Goal: Register for event/course

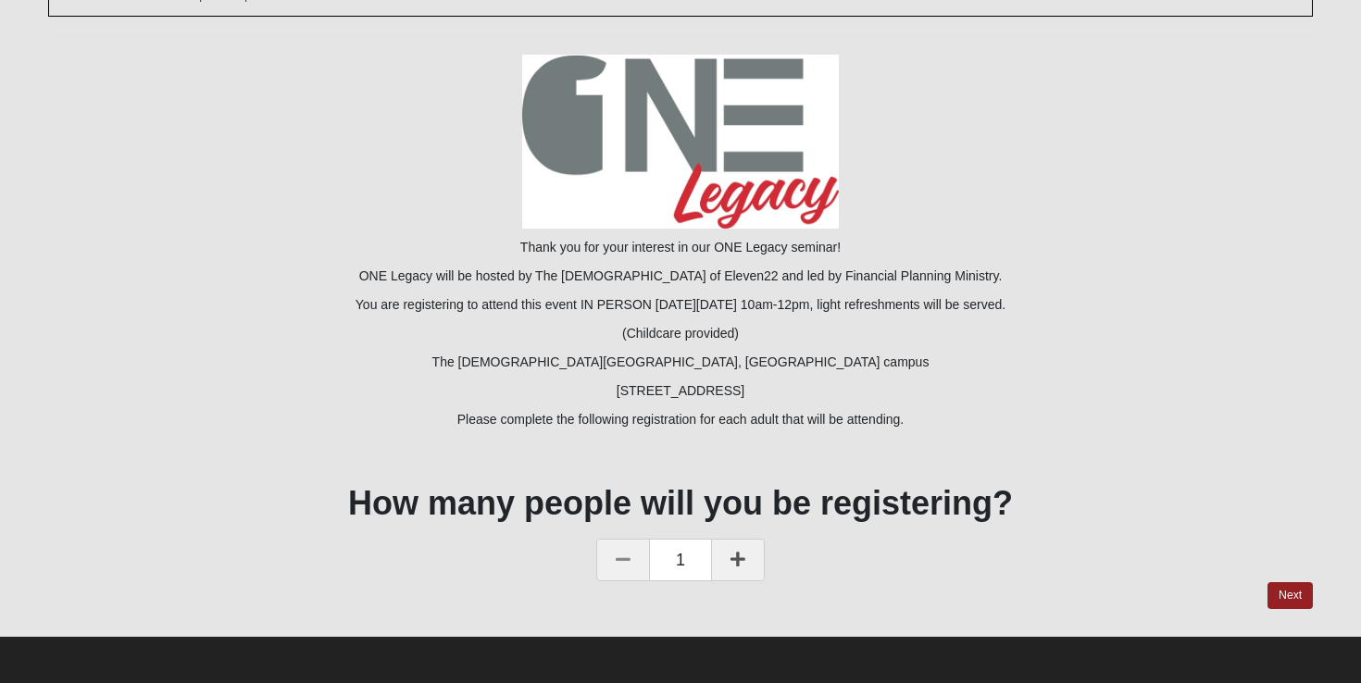
scroll to position [156, 0]
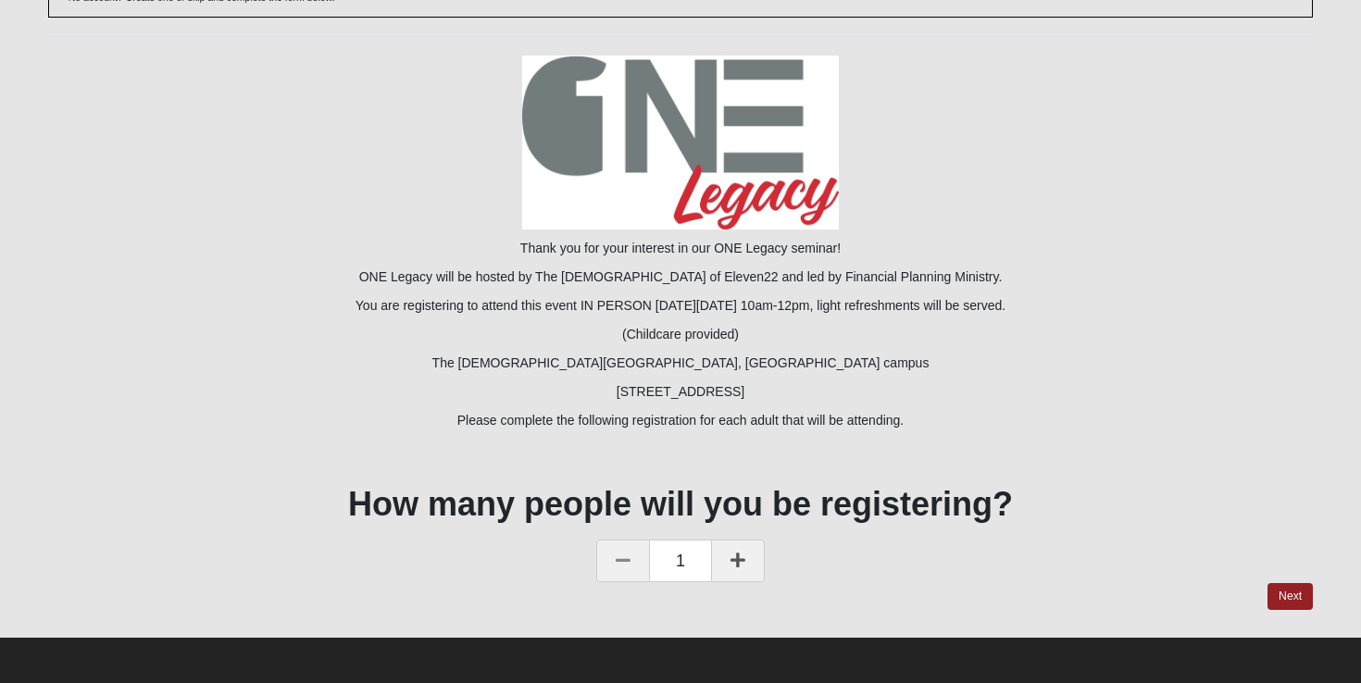
click at [737, 560] on icon at bounding box center [738, 560] width 15 height 17
click at [1295, 592] on link "Next" at bounding box center [1290, 596] width 45 height 27
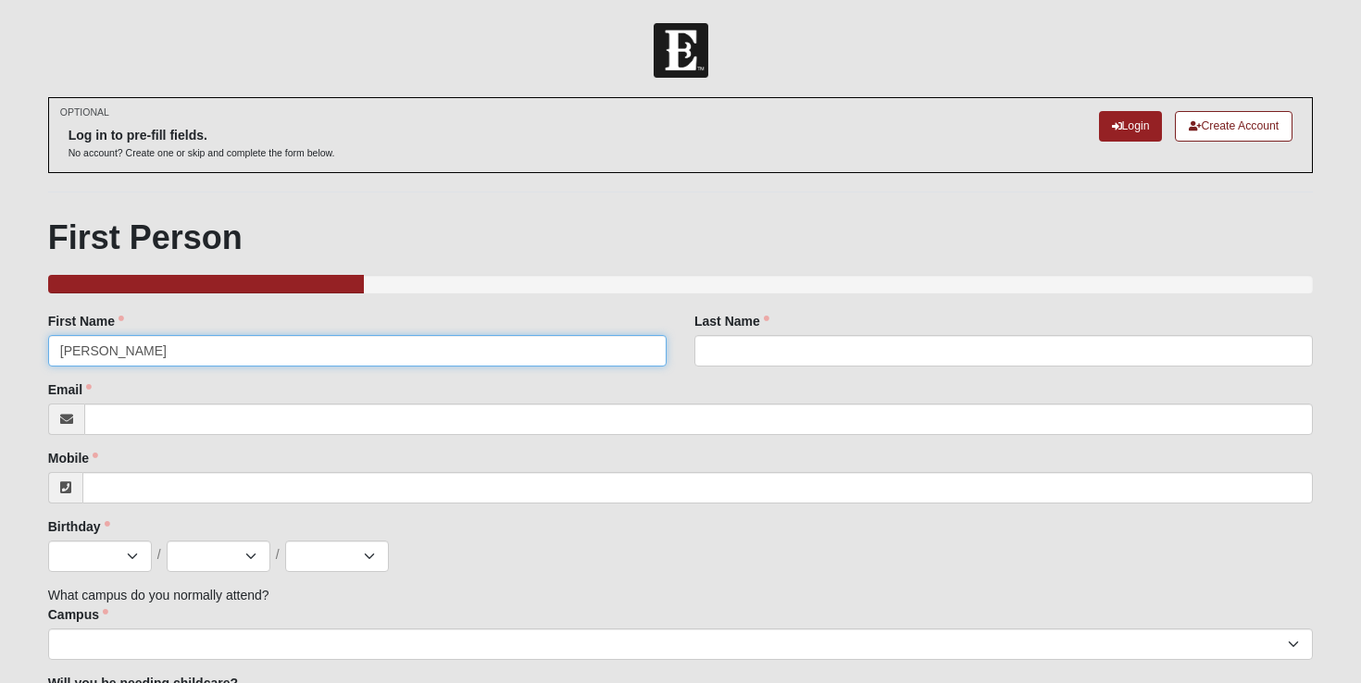
type input "[PERSON_NAME]"
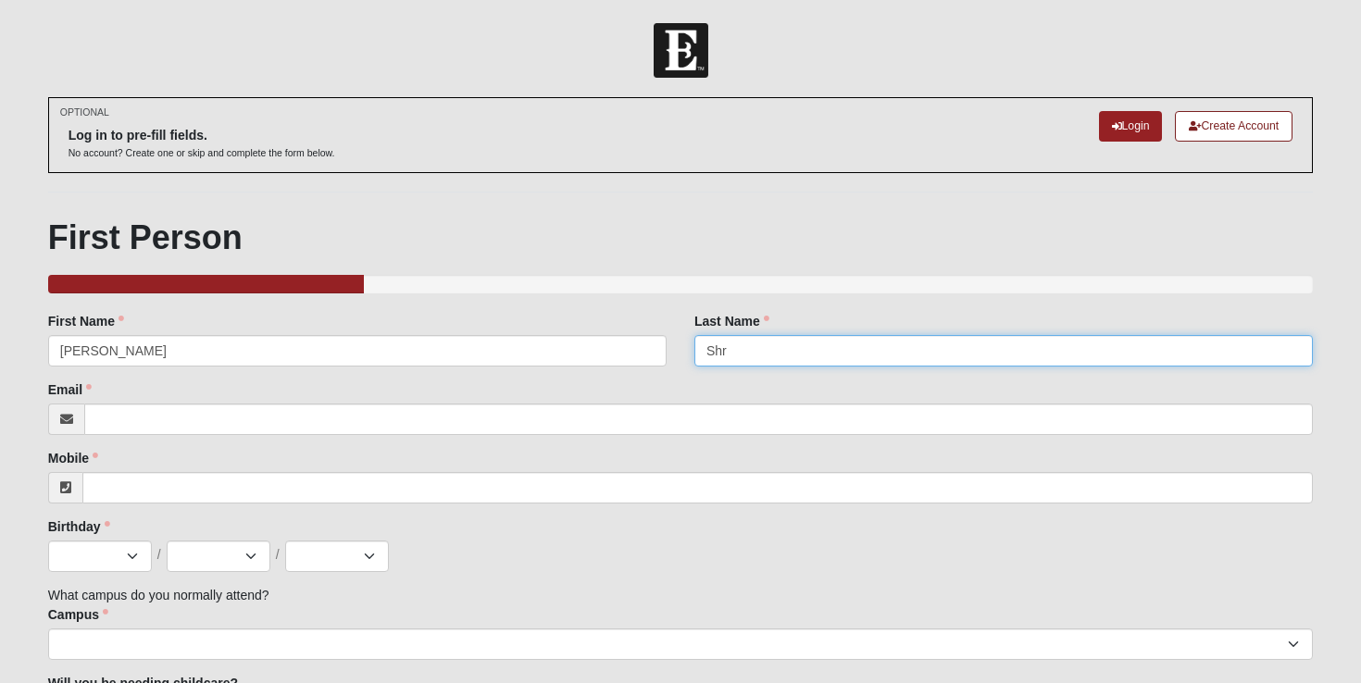
type input "Shre"
type input "[PERSON_NAME]"
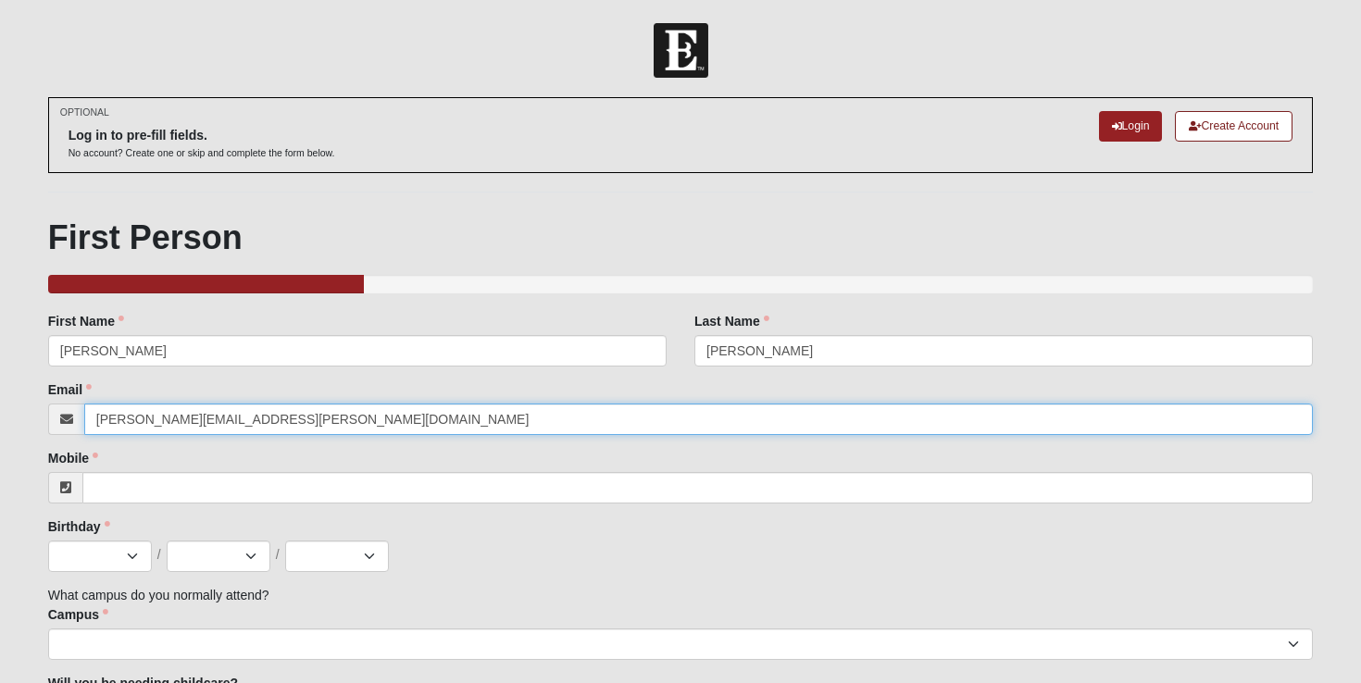
type input "rick.shreve@coe22.com"
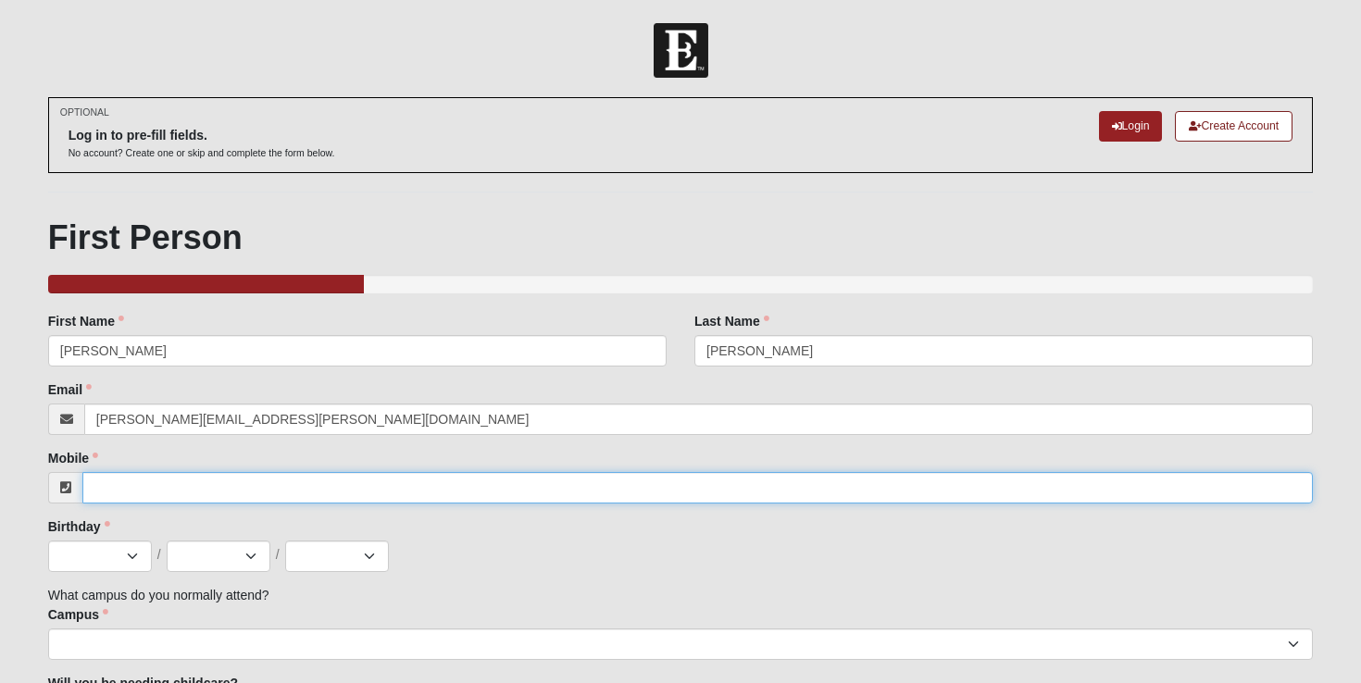
click at [103, 491] on input "Mobile" at bounding box center [698, 487] width 1232 height 31
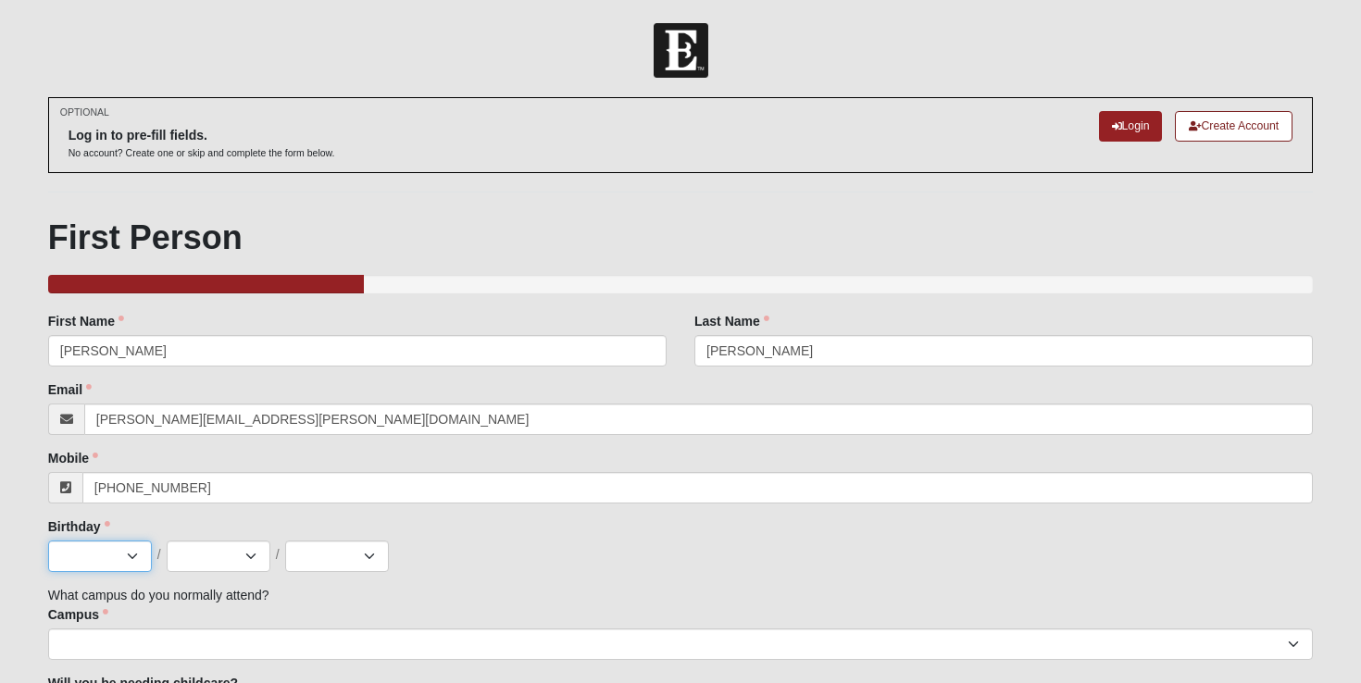
type input "(407) 923-7463"
select select "8"
select select "9"
select select "1965"
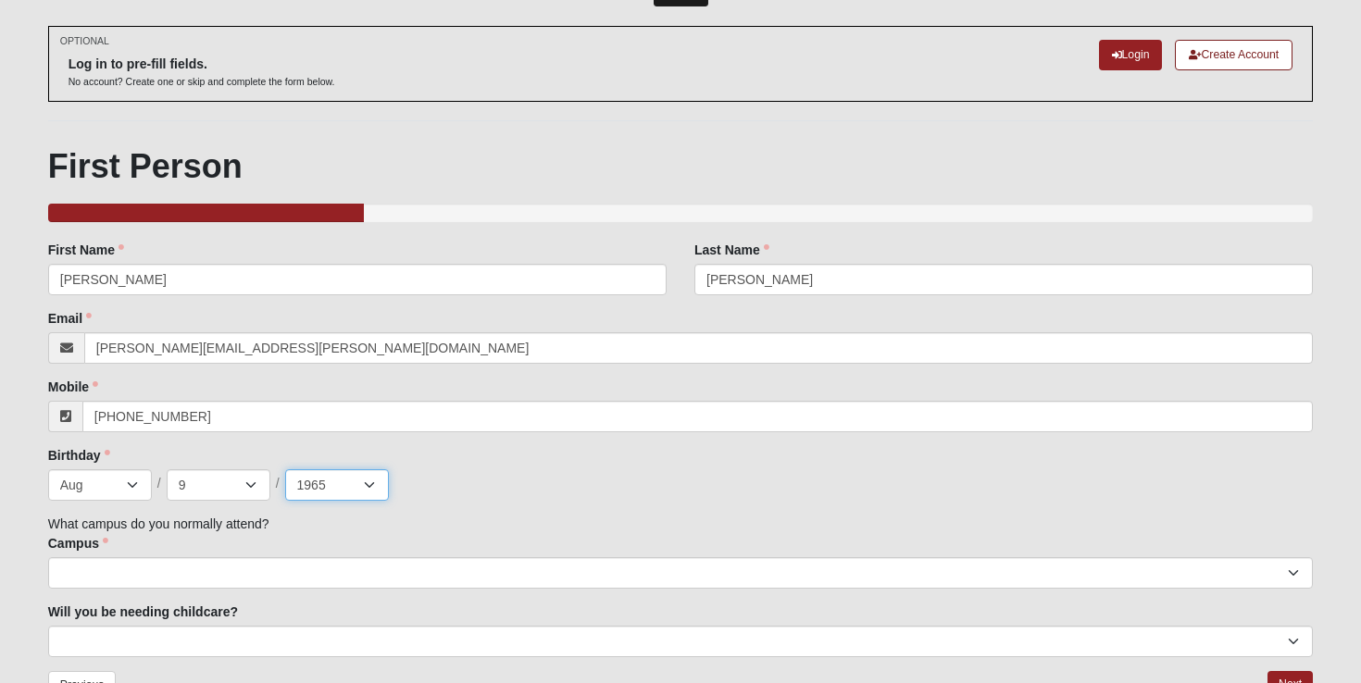
scroll to position [73, 0]
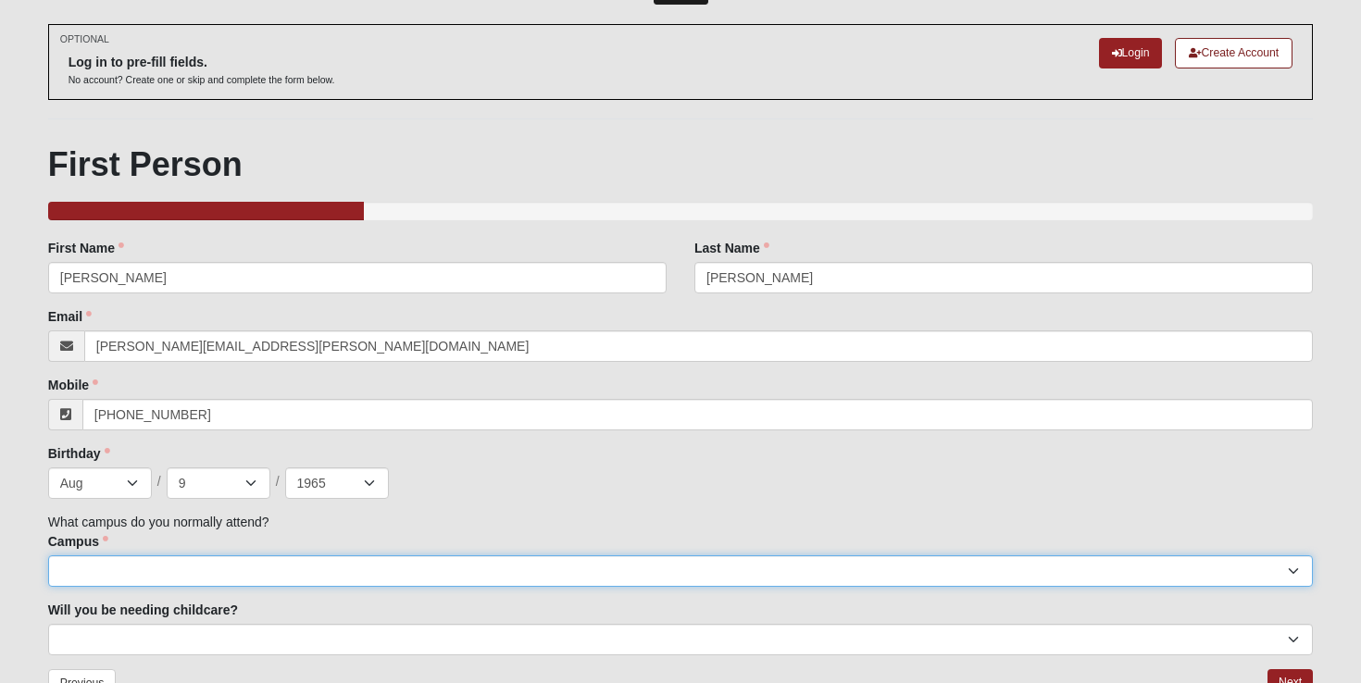
select select "20"
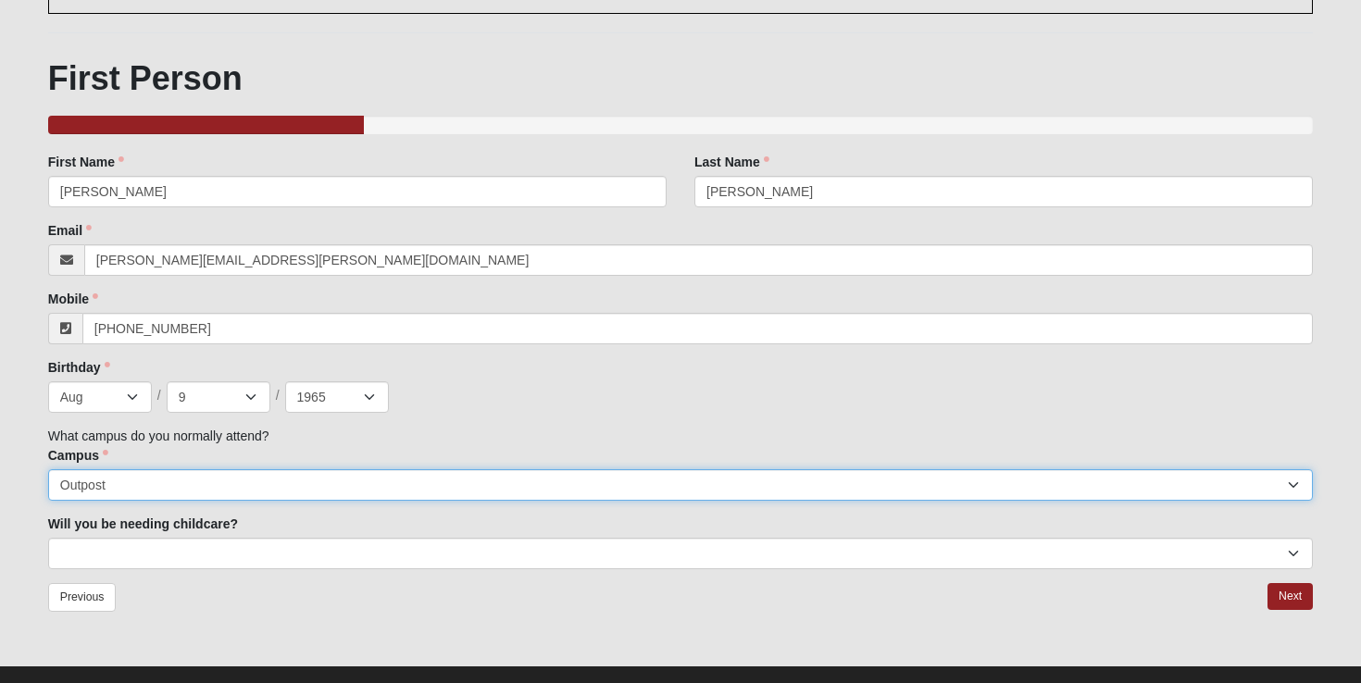
scroll to position [163, 0]
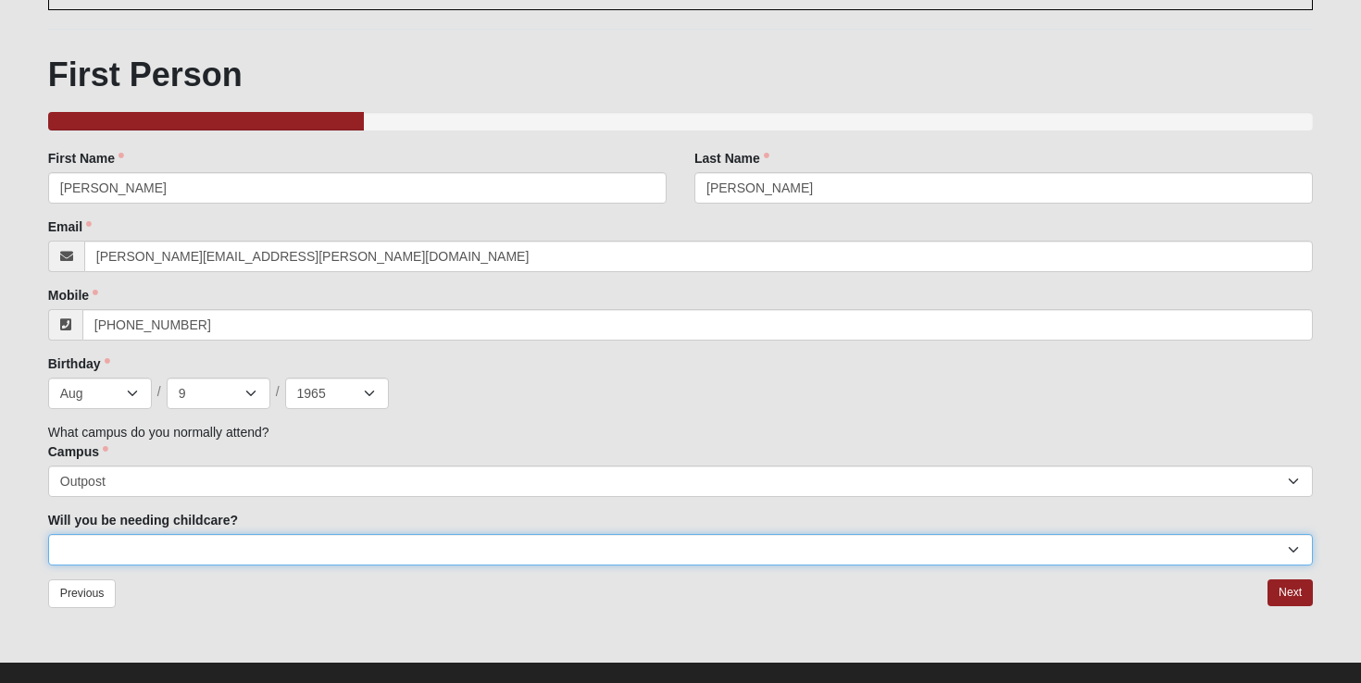
click at [121, 557] on select "No Yes" at bounding box center [681, 549] width 1266 height 31
select select "No"
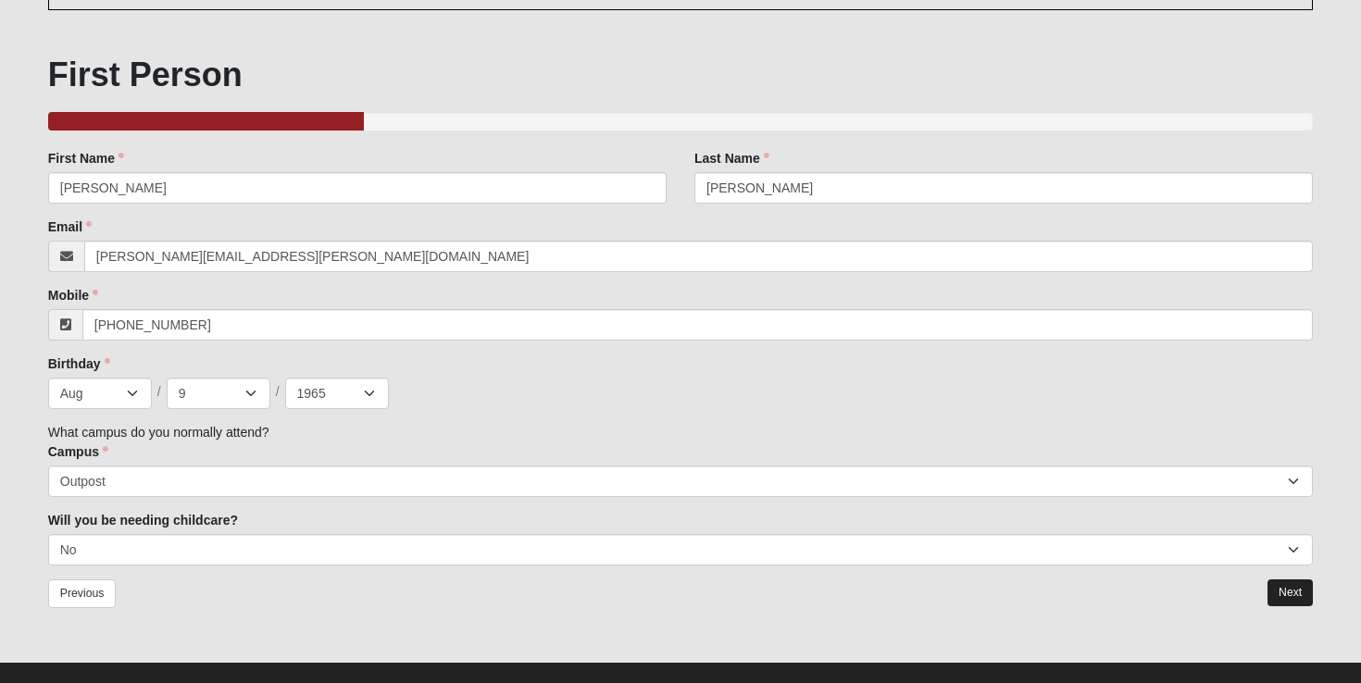
click at [1295, 587] on link "Next" at bounding box center [1290, 593] width 45 height 27
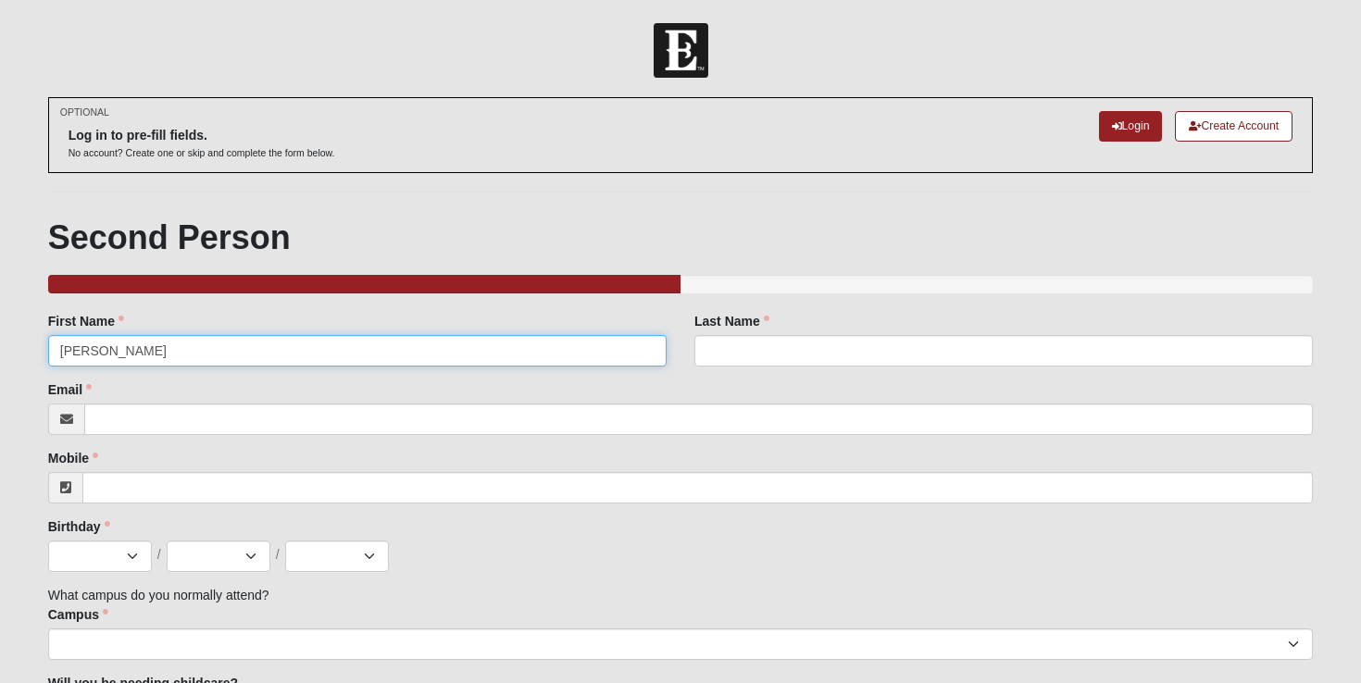
type input "Raquel"
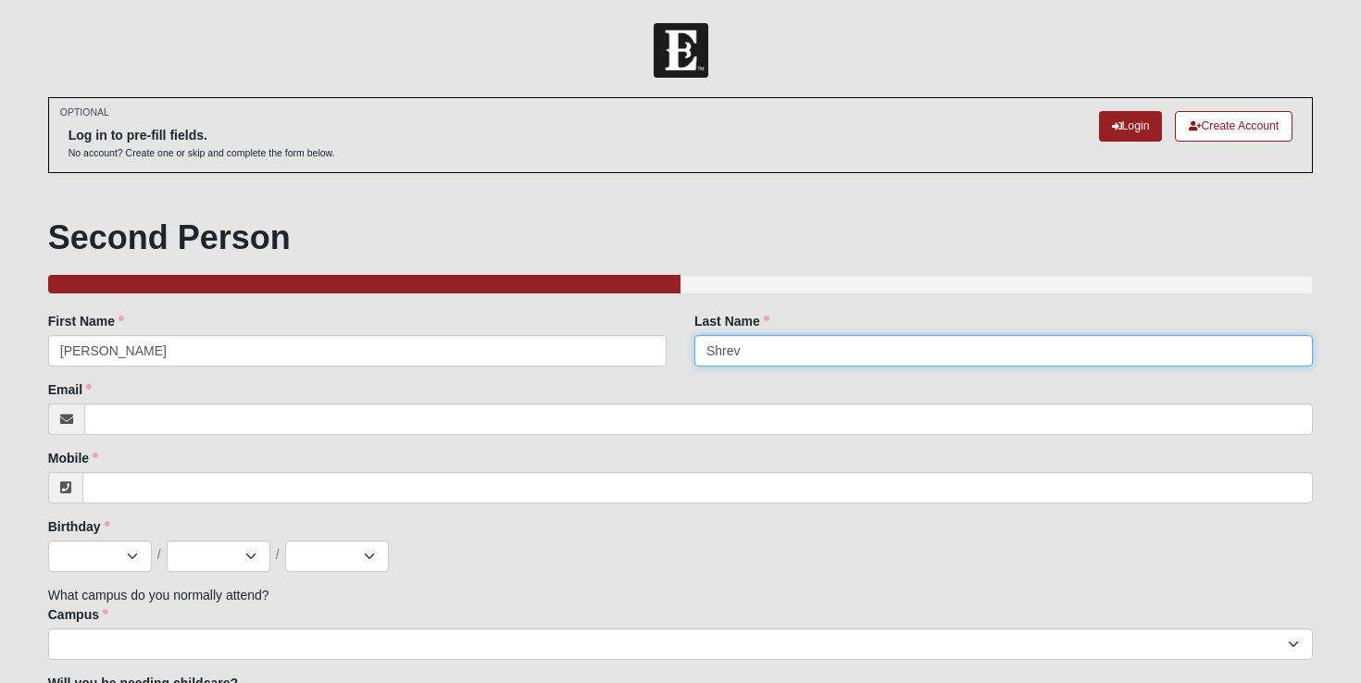
type input "Shreve"
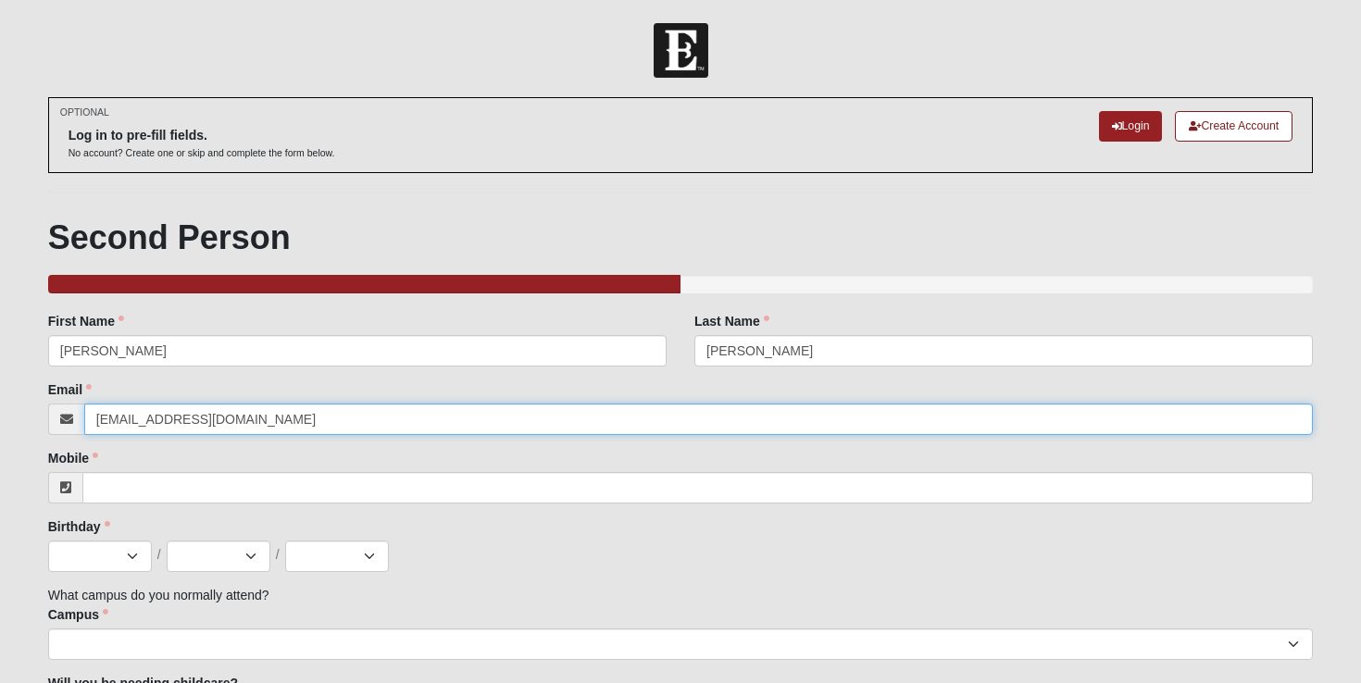
type input "shreve7@yahoo.com"
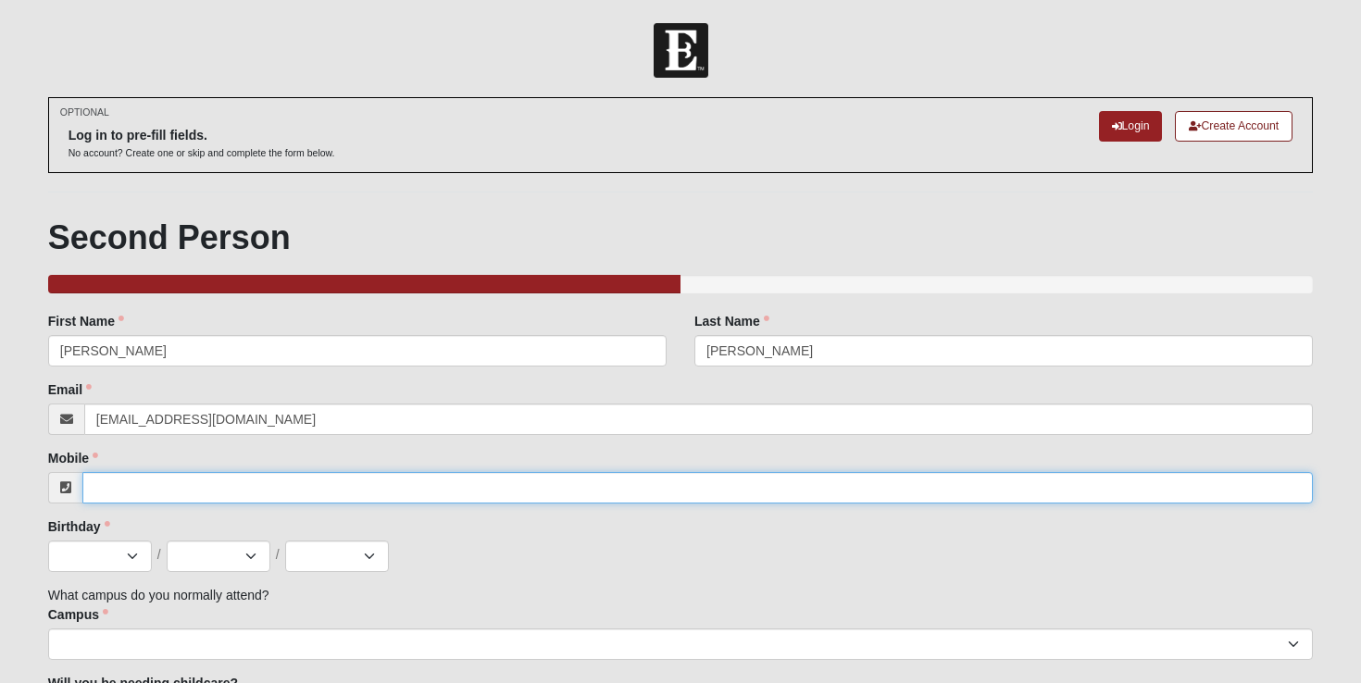
click at [101, 489] on input "Mobile" at bounding box center [698, 487] width 1232 height 31
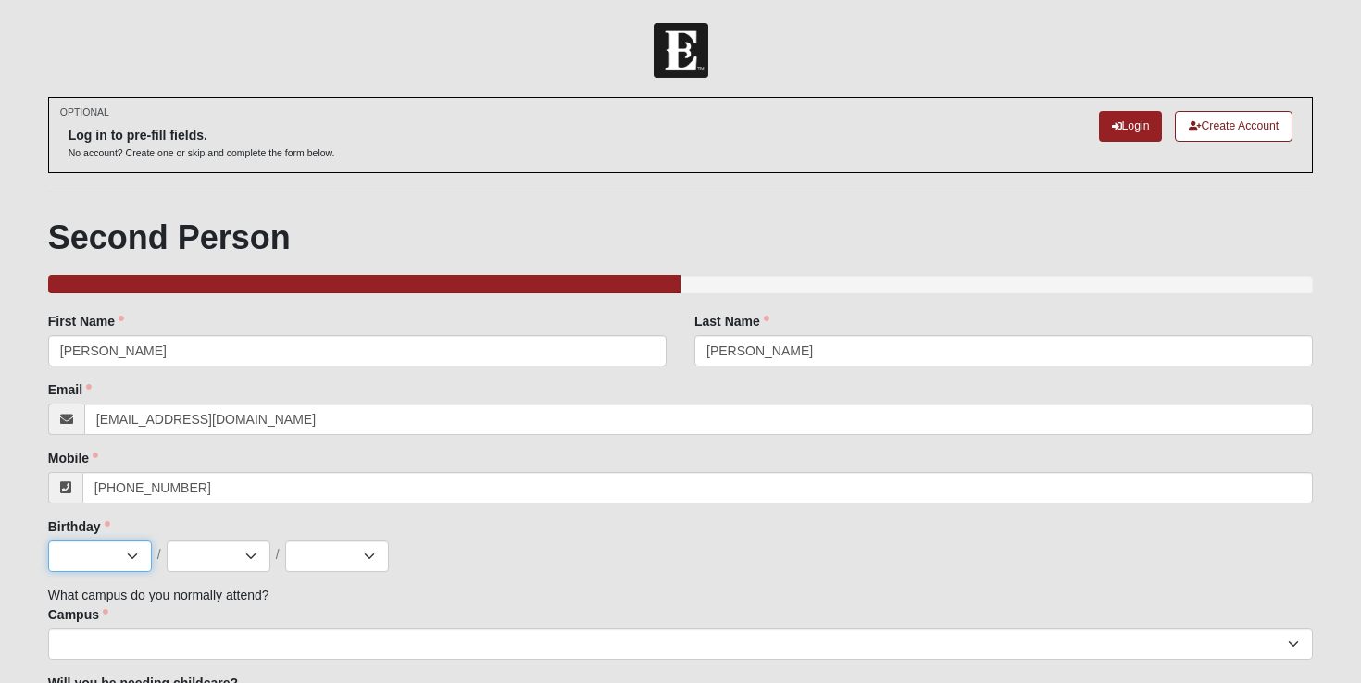
type input "(407) 928-8686"
select select "11"
select select "30"
select select "1966"
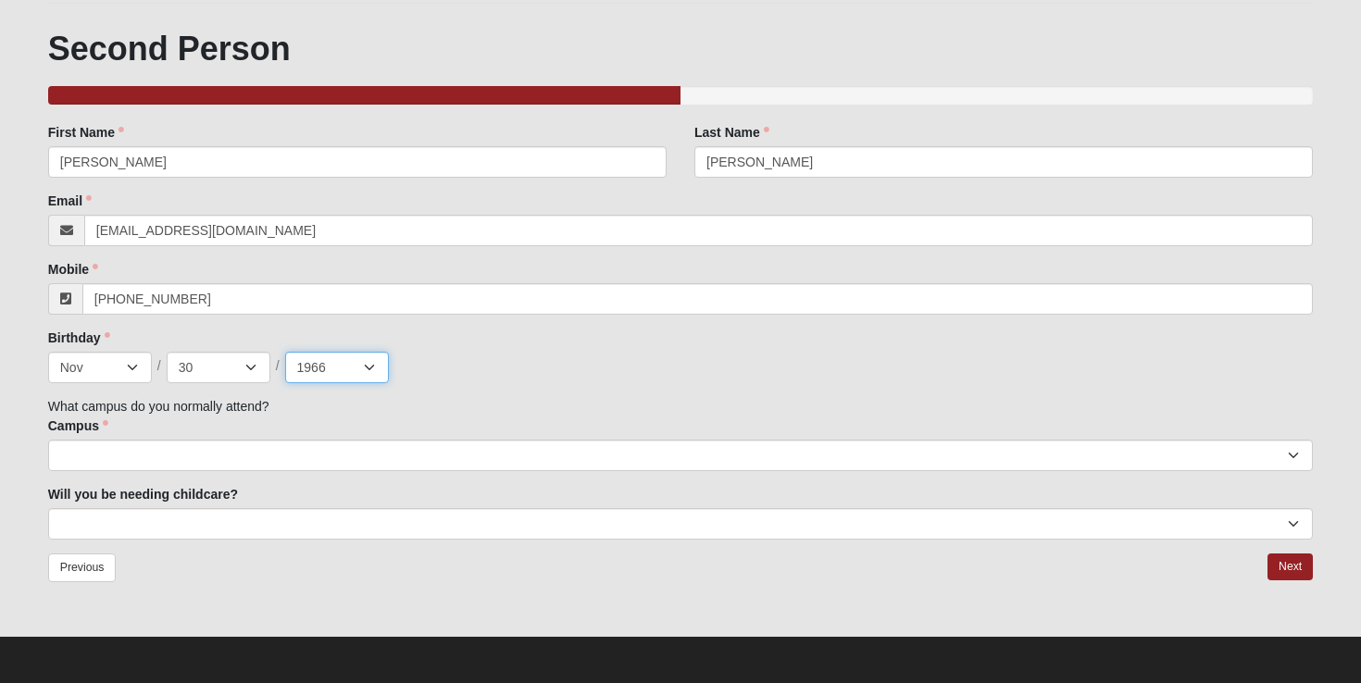
scroll to position [188, 0]
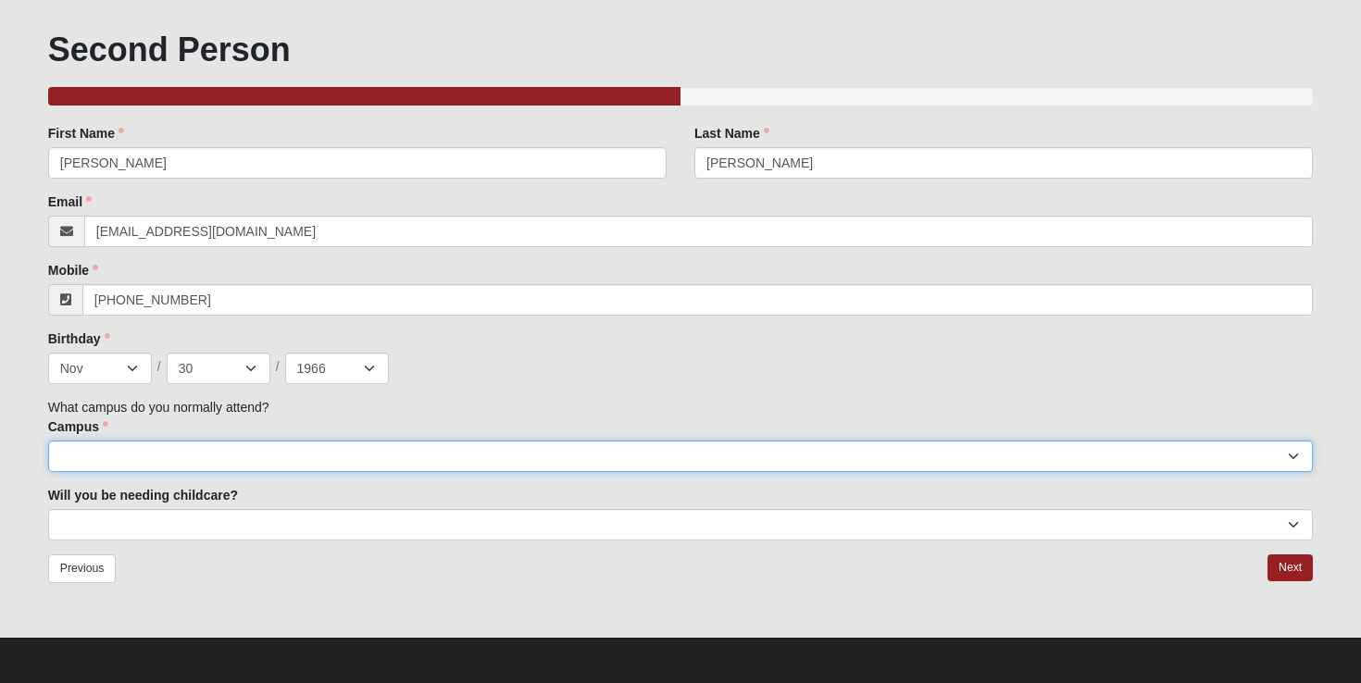
select select "20"
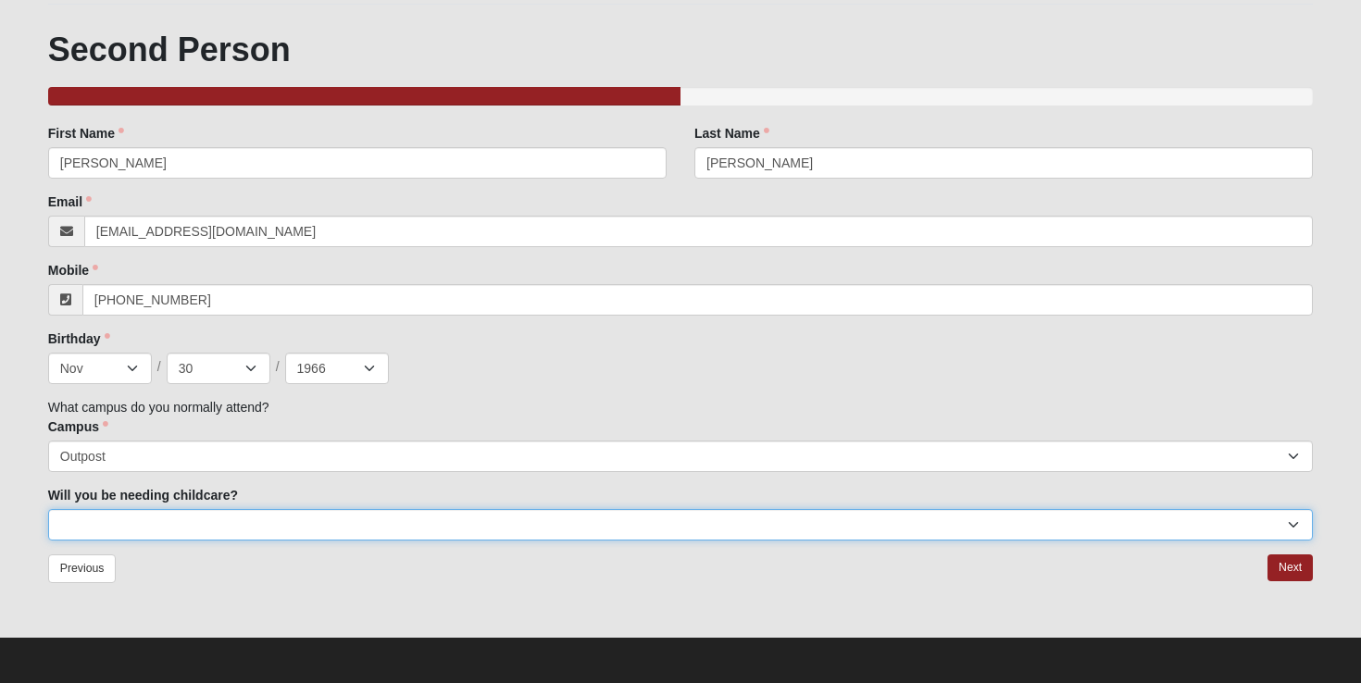
select select "No"
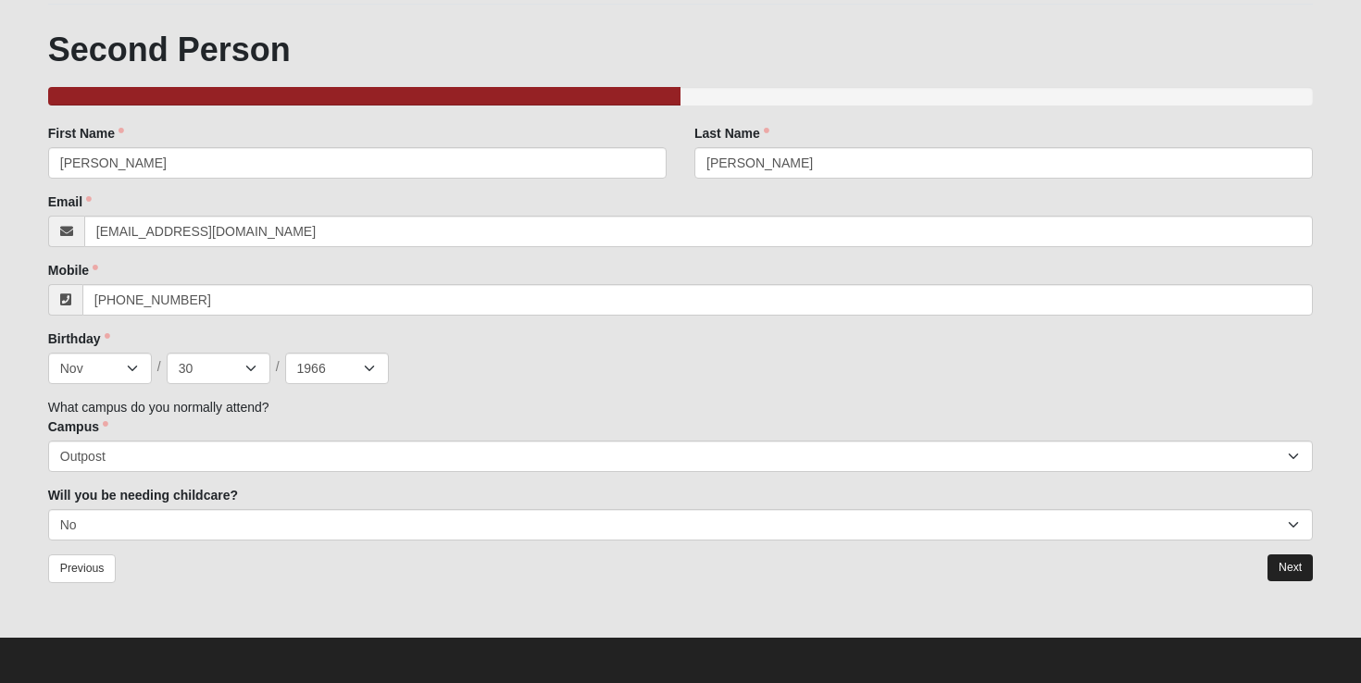
click at [1293, 567] on link "Next" at bounding box center [1290, 568] width 45 height 27
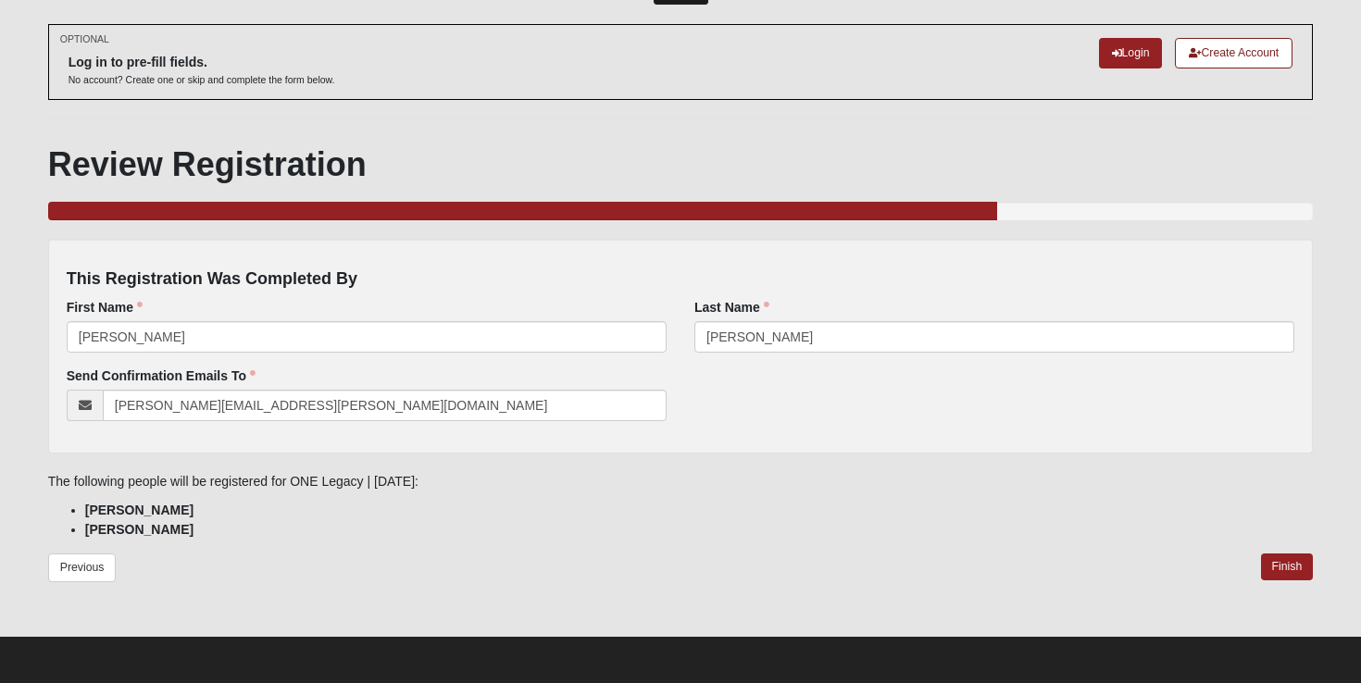
scroll to position [72, 0]
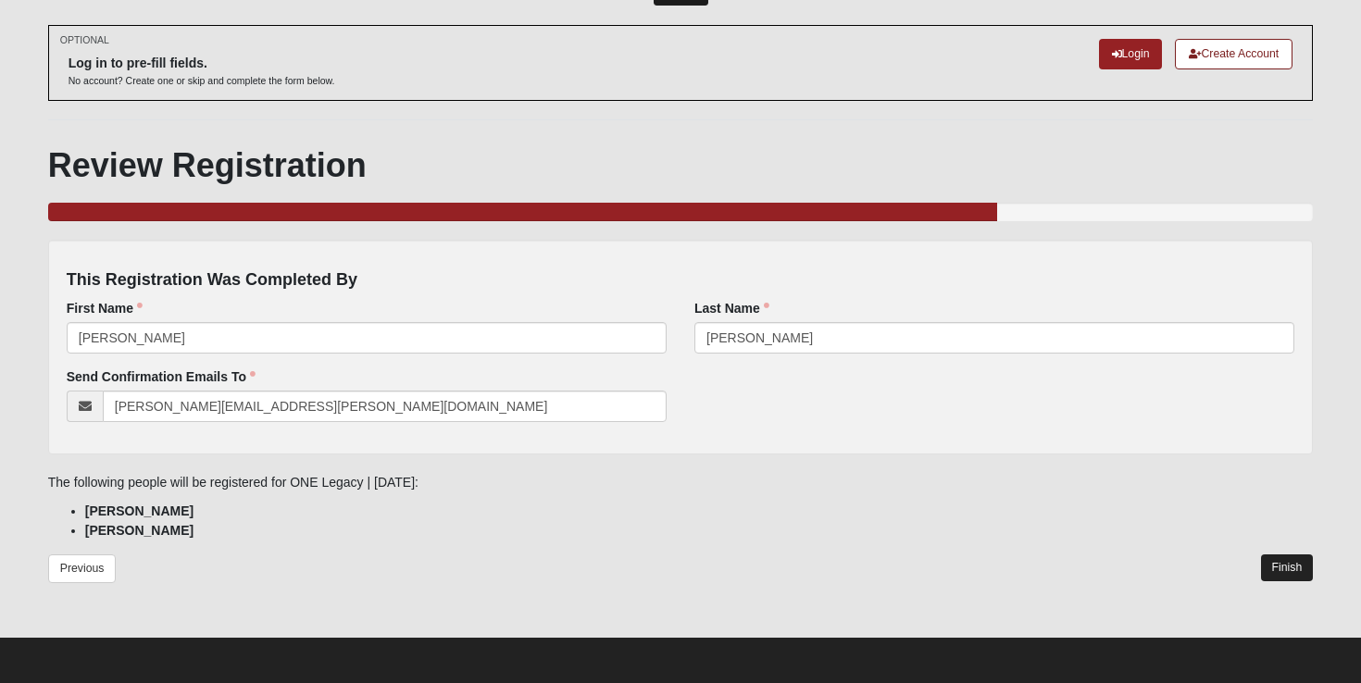
click at [1293, 562] on link "Finish" at bounding box center [1287, 568] width 53 height 27
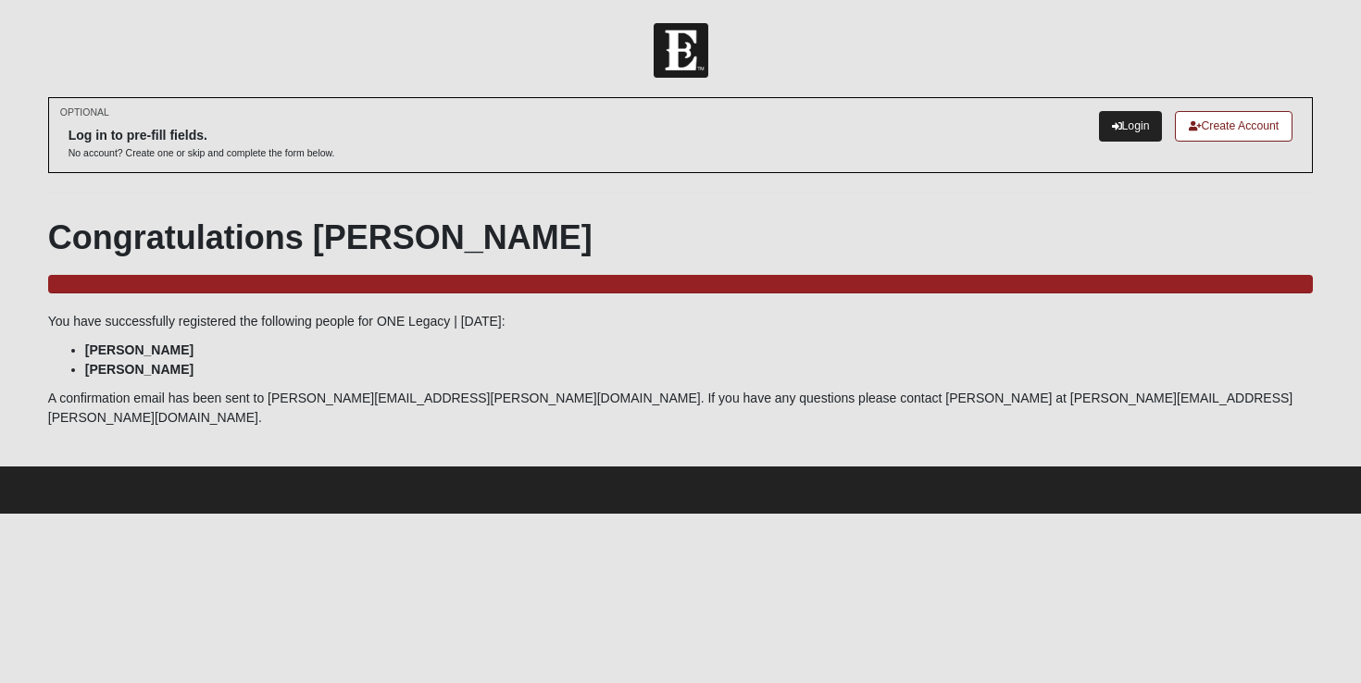
click at [1119, 124] on link "Login" at bounding box center [1131, 126] width 64 height 31
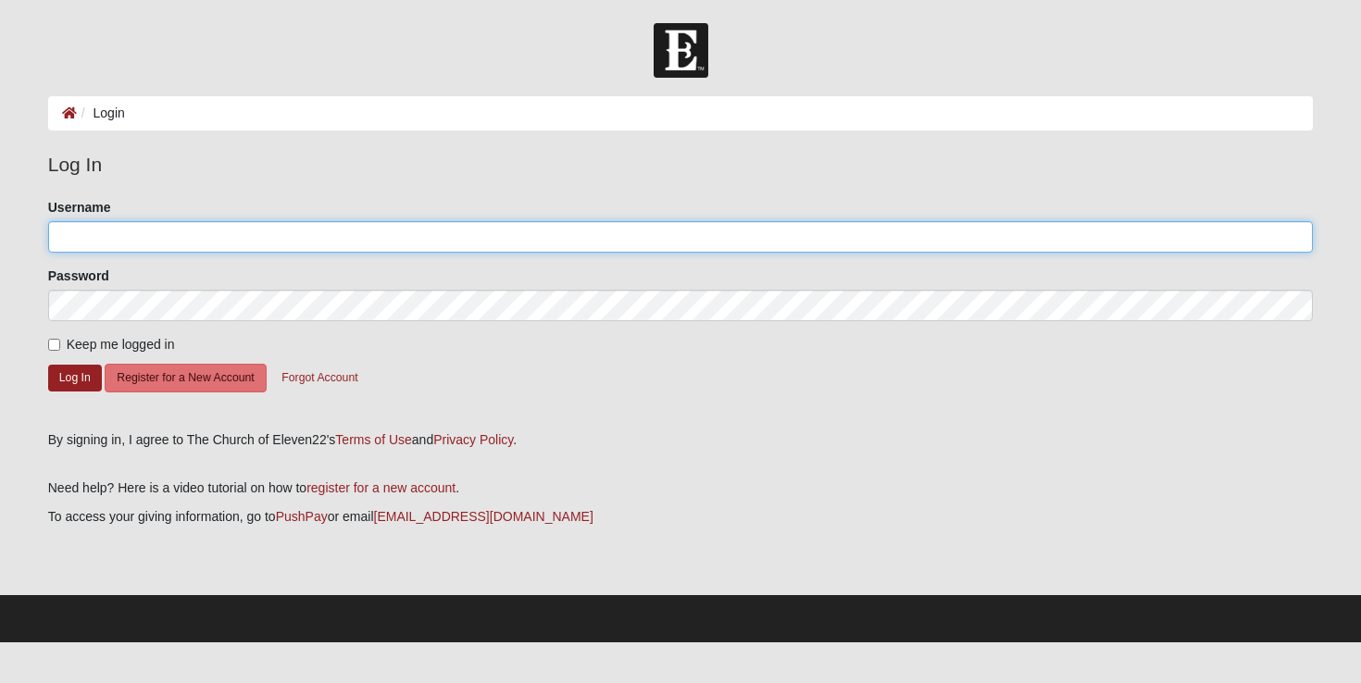
type input "shreve7"
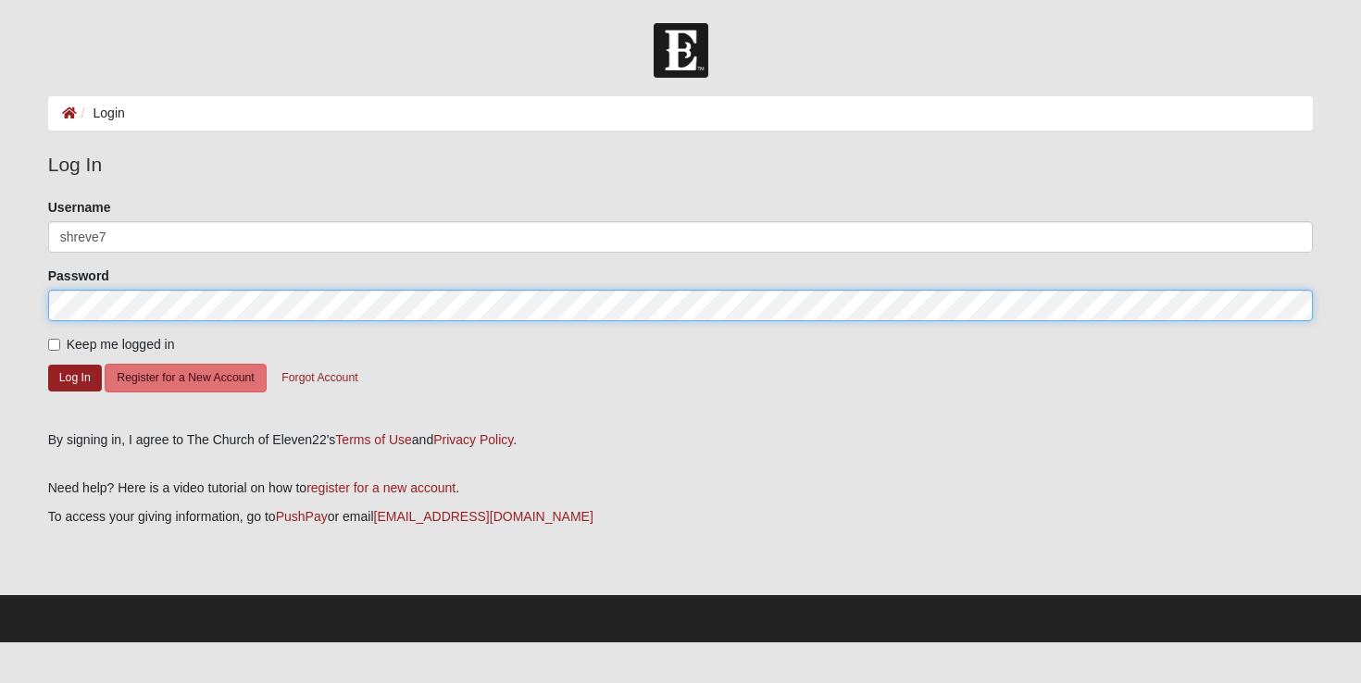
click at [74, 377] on button "Log In" at bounding box center [75, 378] width 54 height 27
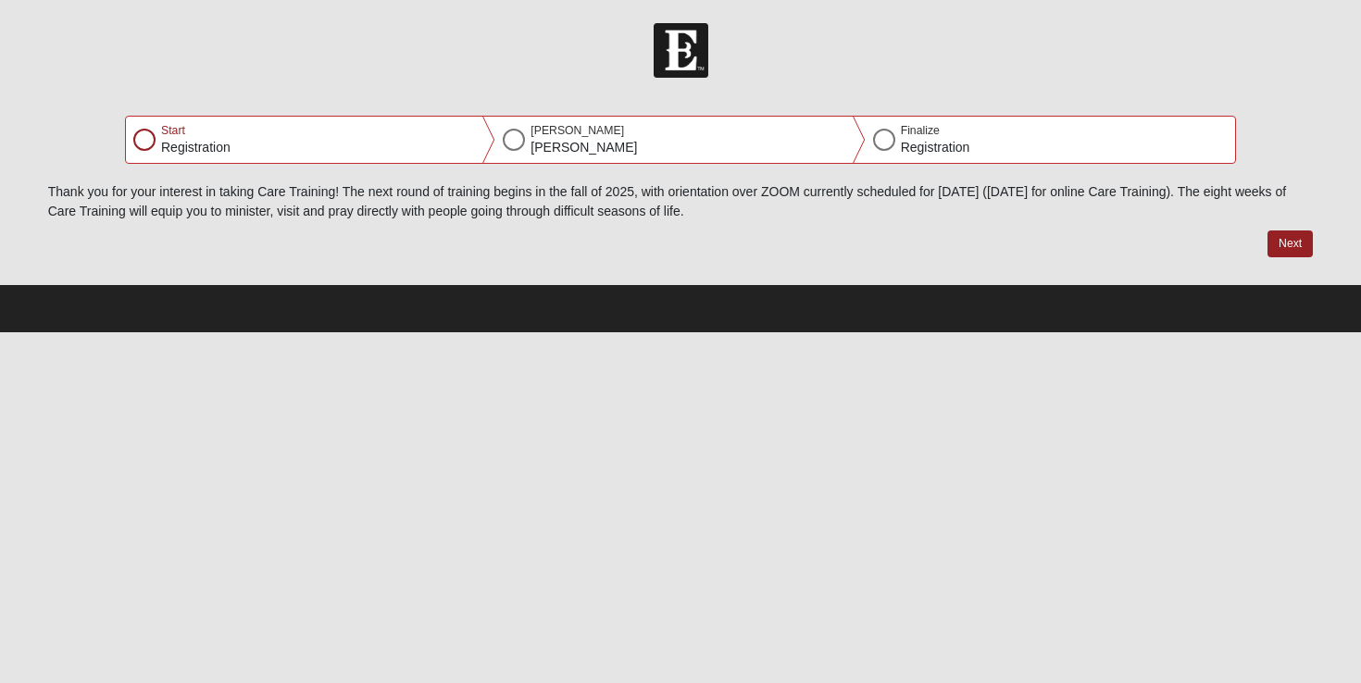
click at [143, 143] on div at bounding box center [144, 140] width 22 height 22
click at [1297, 242] on button "Next" at bounding box center [1290, 244] width 45 height 27
select select "8"
select select "9"
select select "1965"
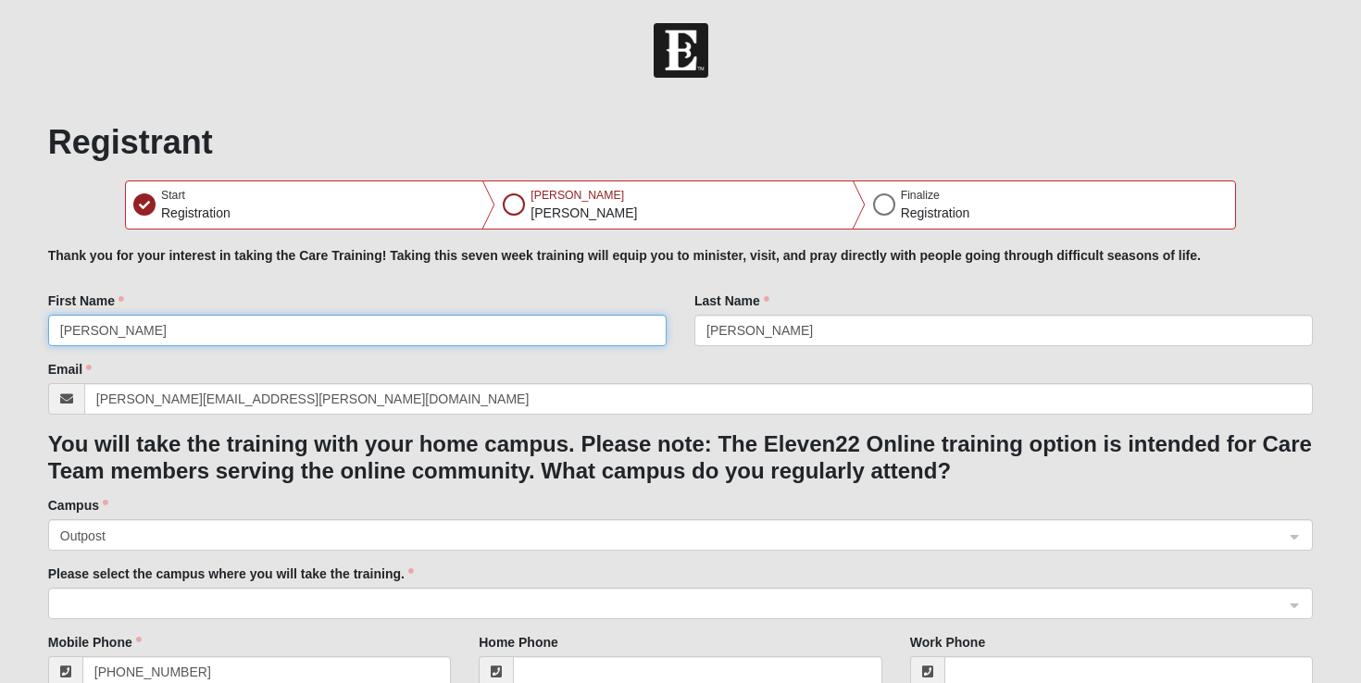
type input "[PERSON_NAME]"
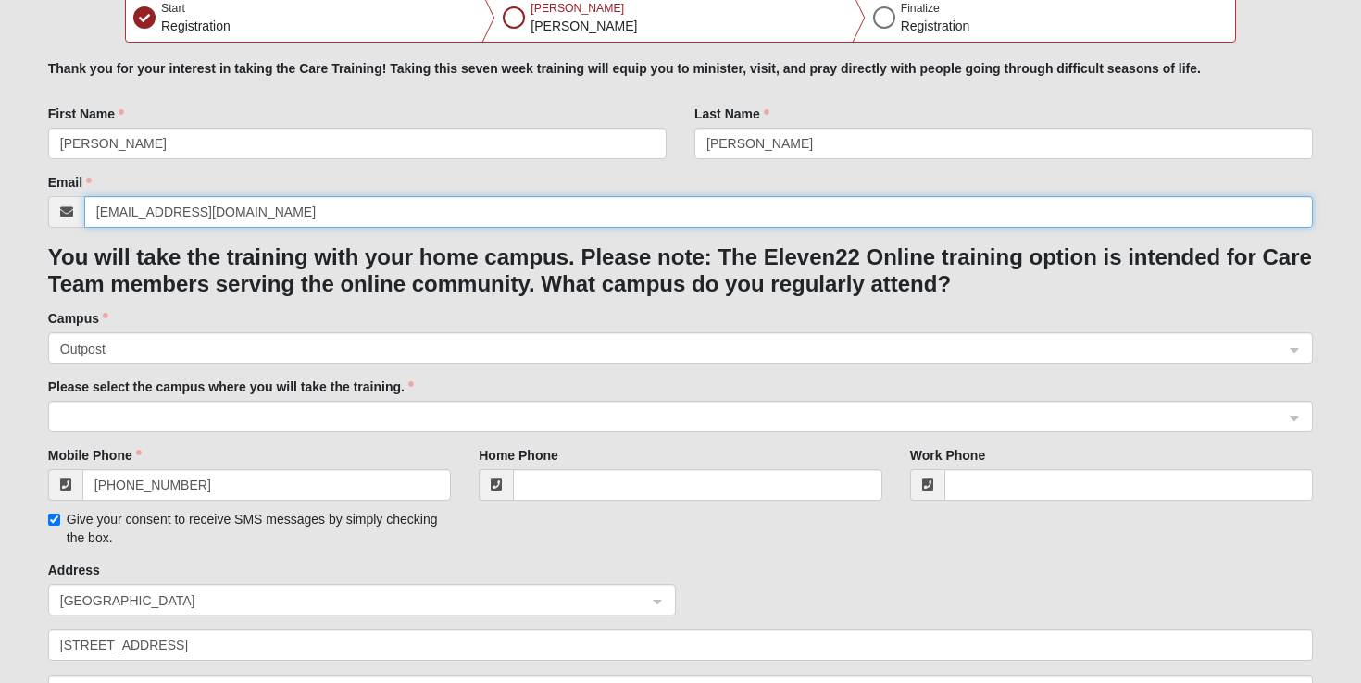
scroll to position [191, 0]
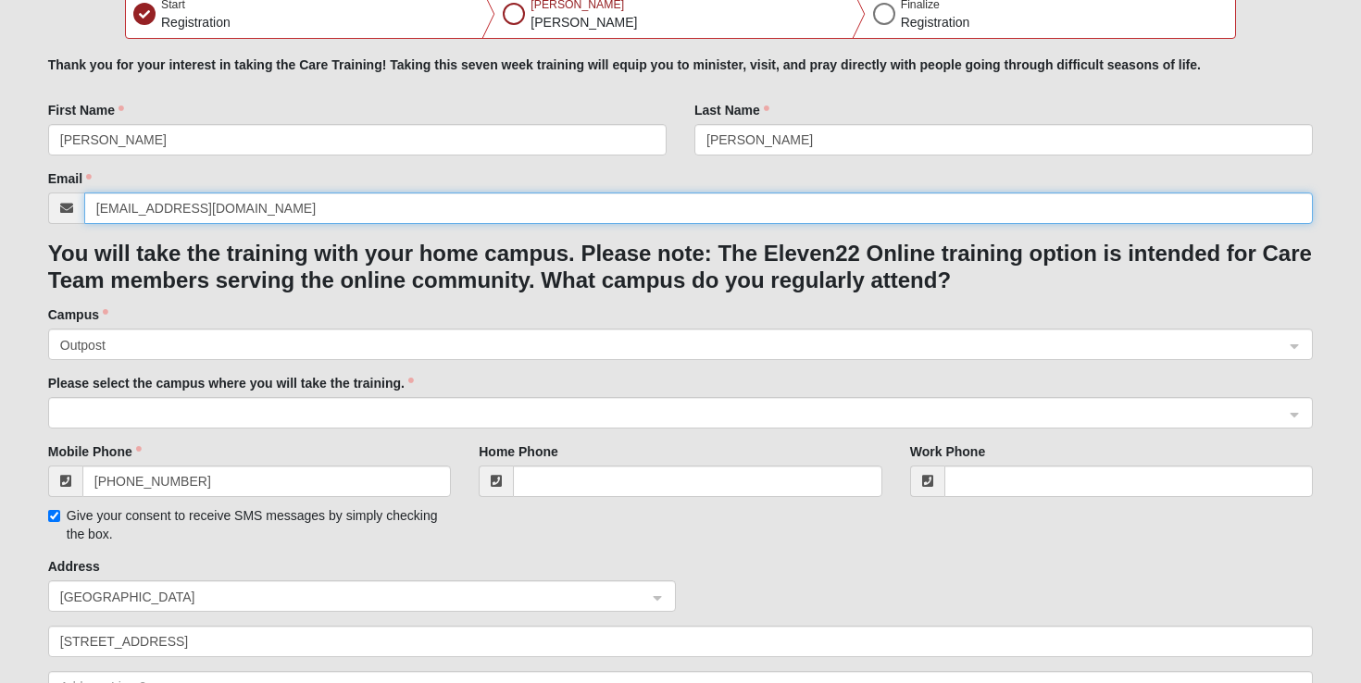
click at [300, 412] on span at bounding box center [672, 414] width 1225 height 20
type input "shreve7@yahoo.com"
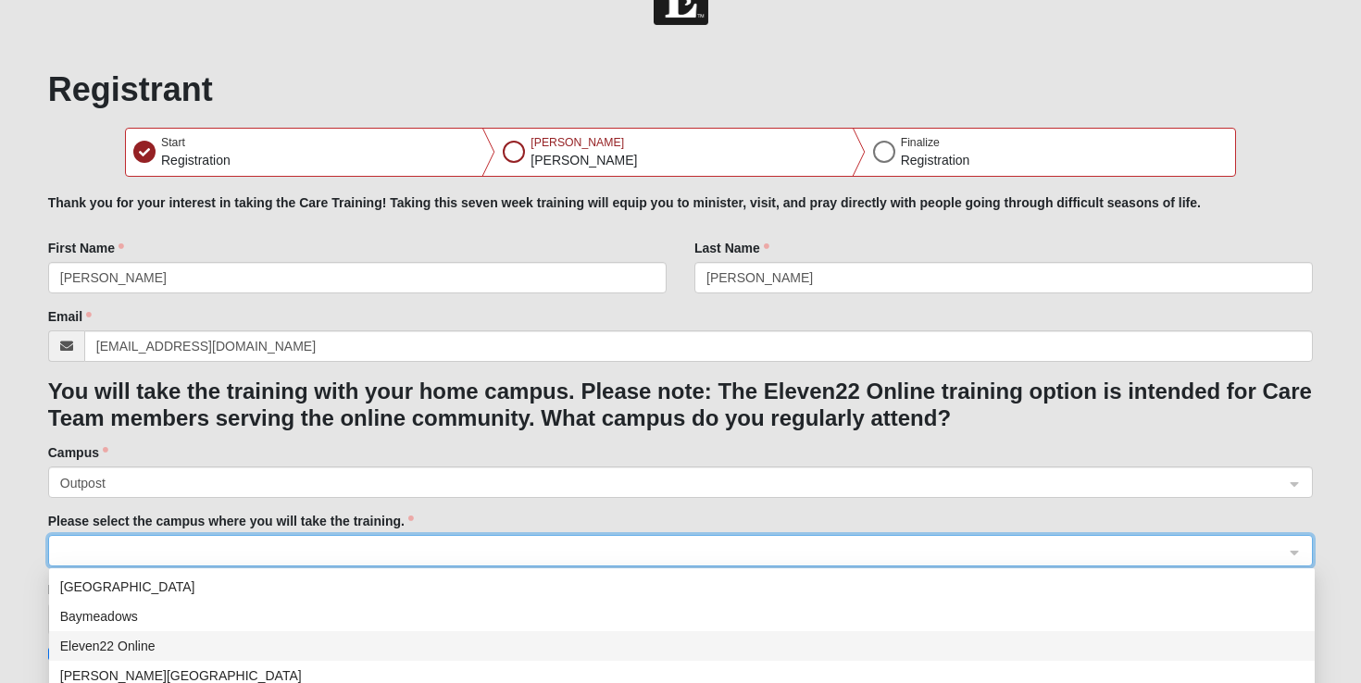
scroll to position [38, 0]
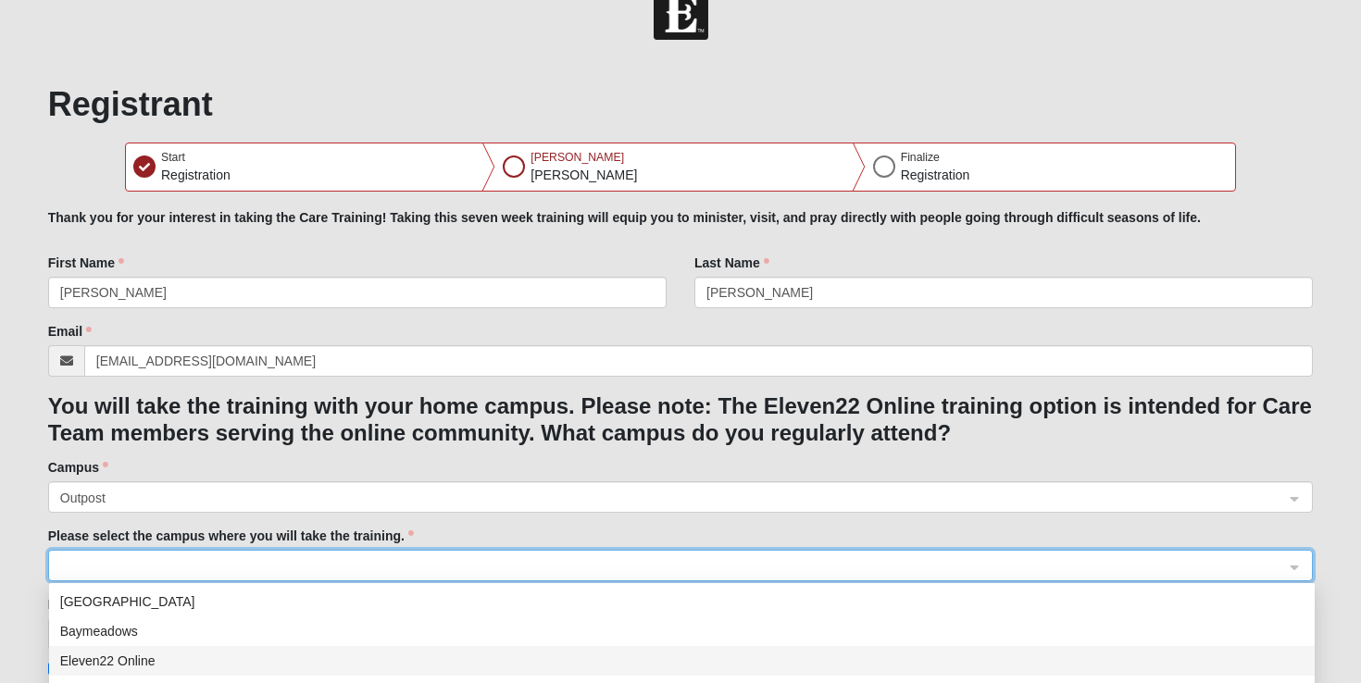
click at [86, 558] on span at bounding box center [672, 567] width 1225 height 20
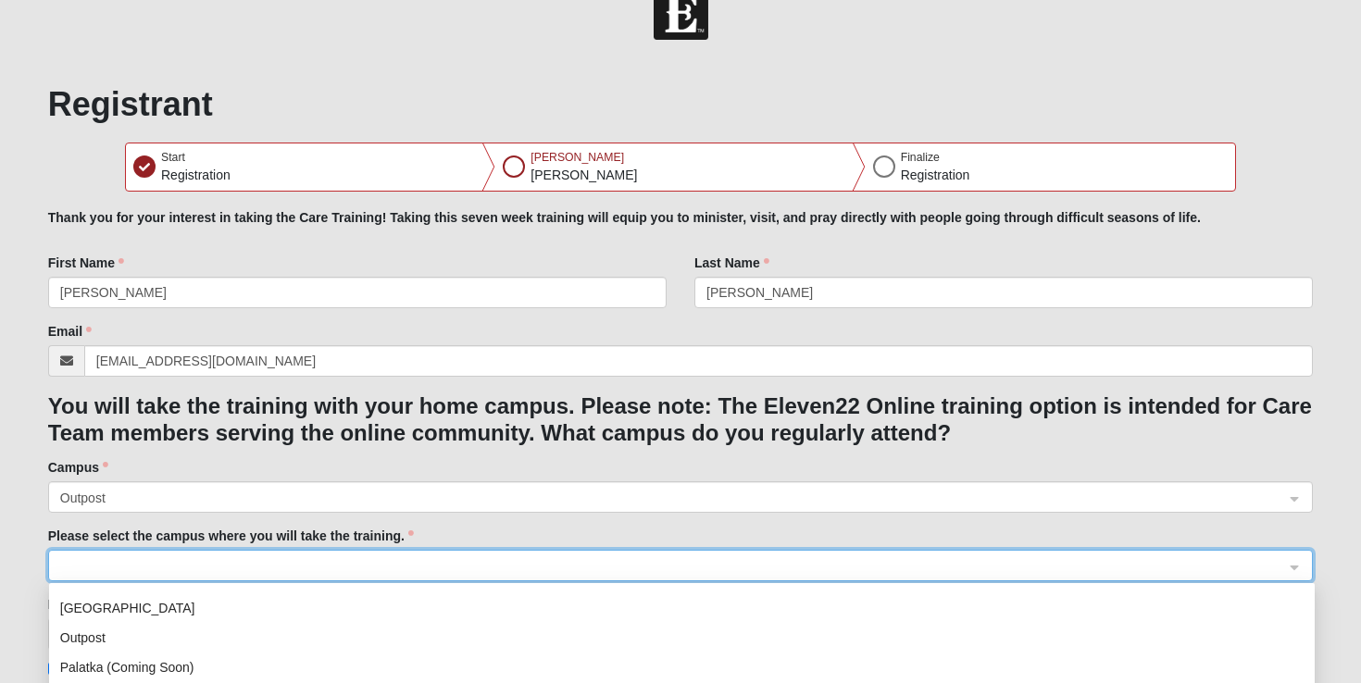
scroll to position [237, 0]
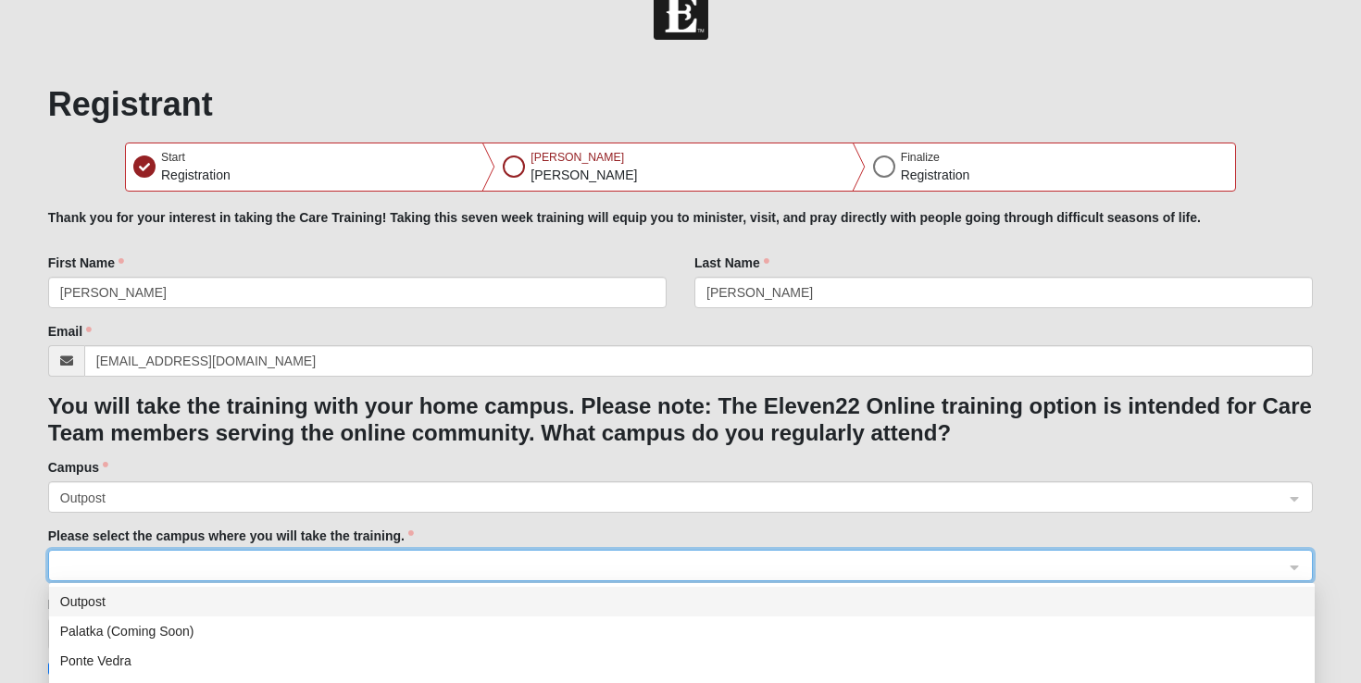
click at [88, 600] on div "Outpost" at bounding box center [682, 602] width 1244 height 20
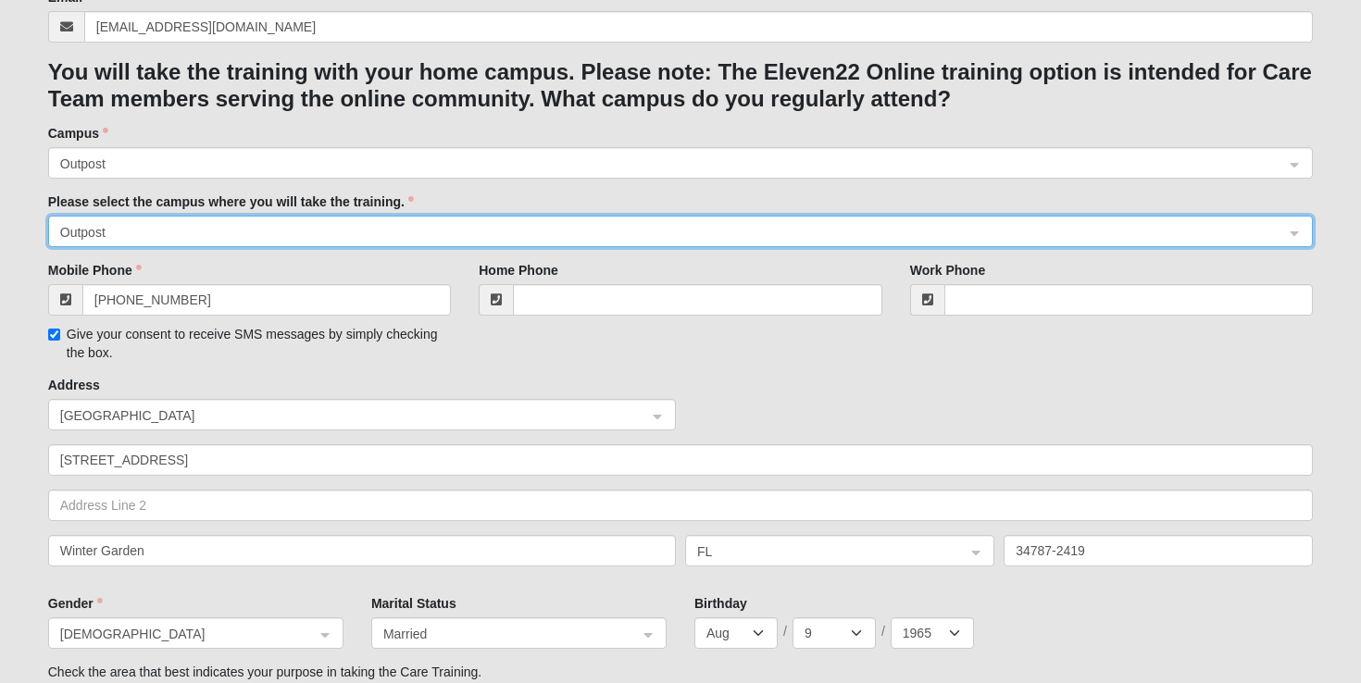
scroll to position [377, 0]
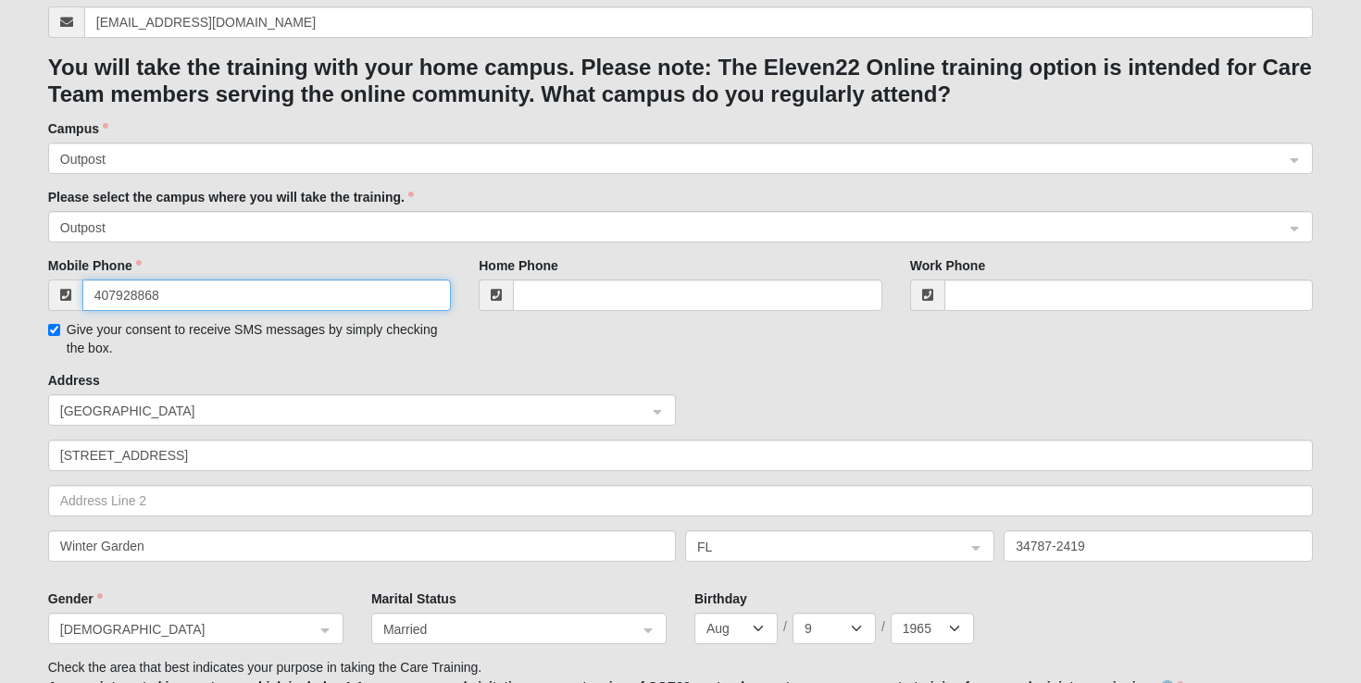
type input "(407) 928-8686"
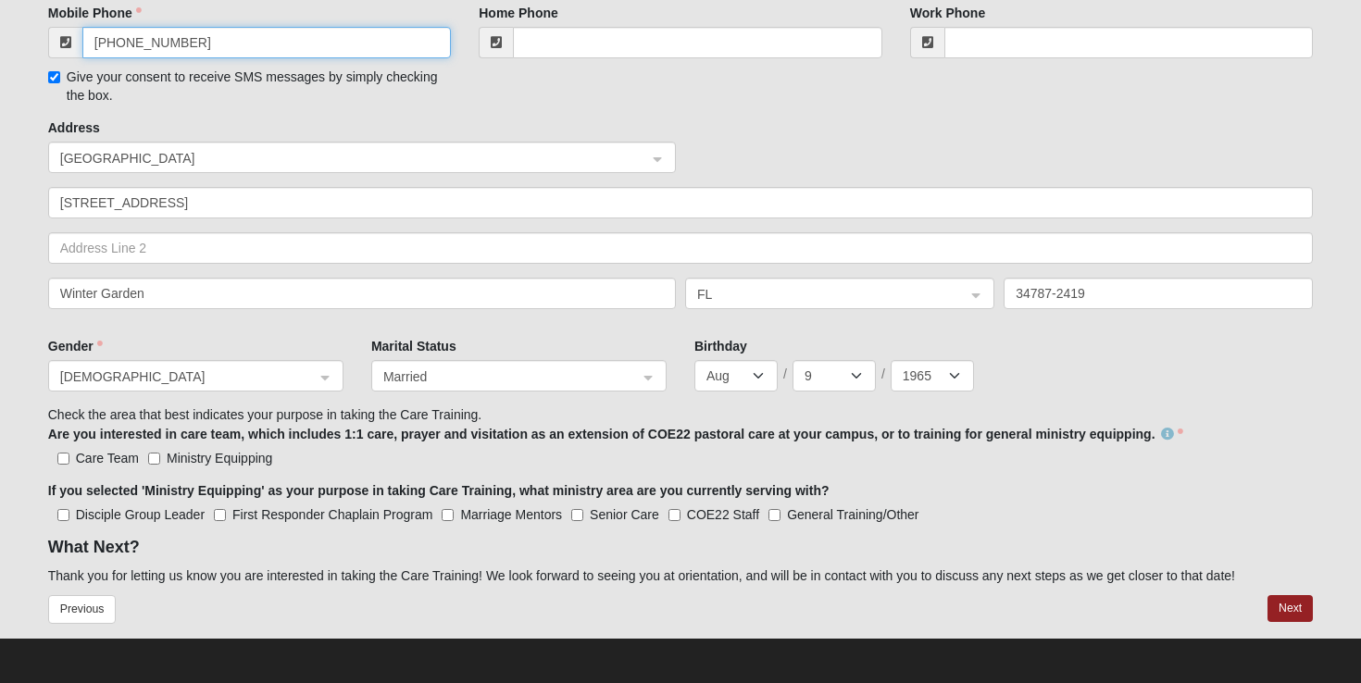
scroll to position [629, 0]
click at [325, 374] on div "Male" at bounding box center [196, 377] width 294 height 31
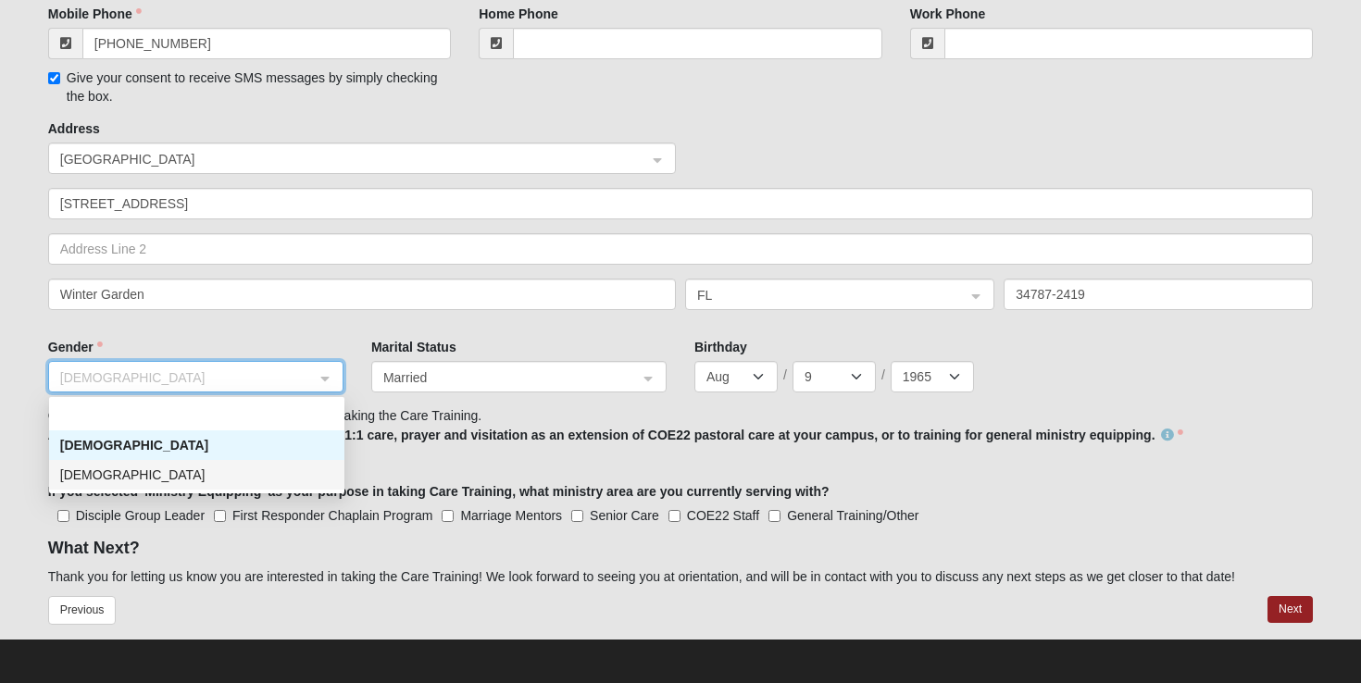
click at [120, 475] on div "Female" at bounding box center [196, 475] width 273 height 20
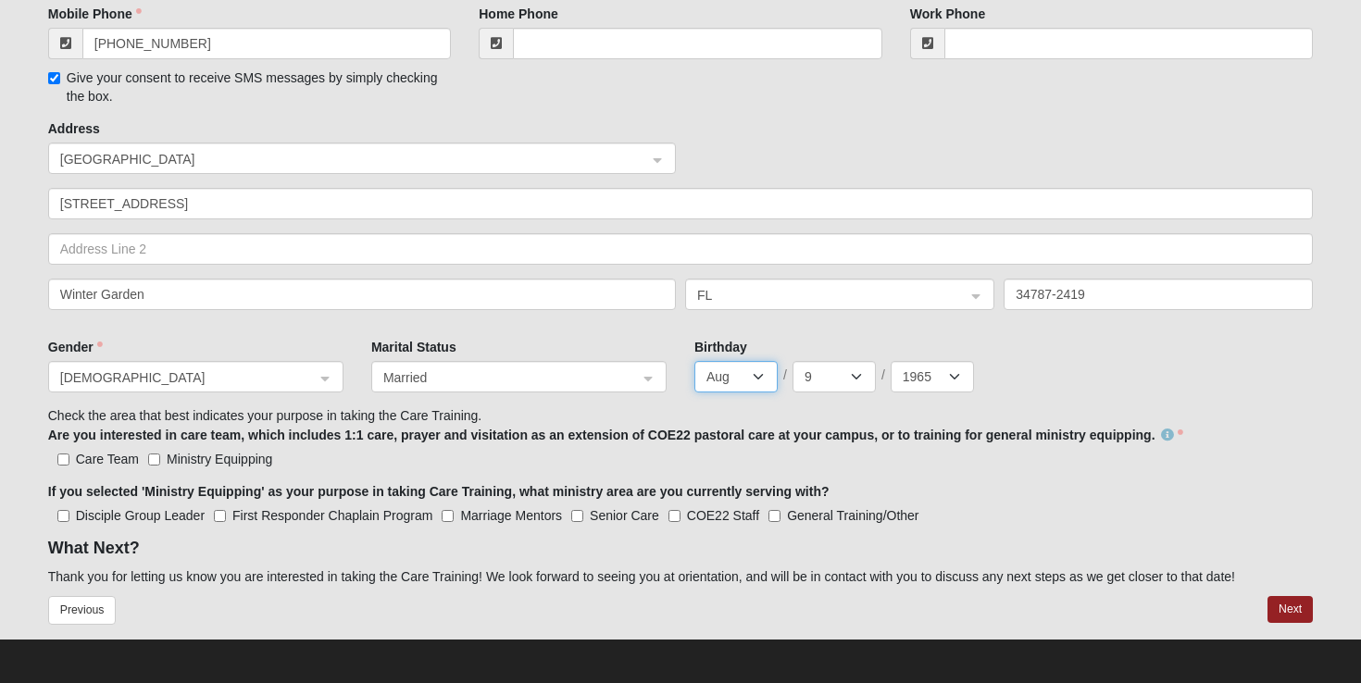
select select "11"
click at [858, 372] on select "1 2 3 4 5 6 7 8 9 10 11 12 13 14 15 16 17 18 19 20 21 22 23 24 25 26 27 28 29 30" at bounding box center [834, 376] width 83 height 31
select select "30"
click at [932, 380] on select "2025 2024 2023 2022 2021 2020 2019 2018 2017 2016 2015 2014 2013 2012 2011 2010…" at bounding box center [932, 376] width 83 height 31
select select "1966"
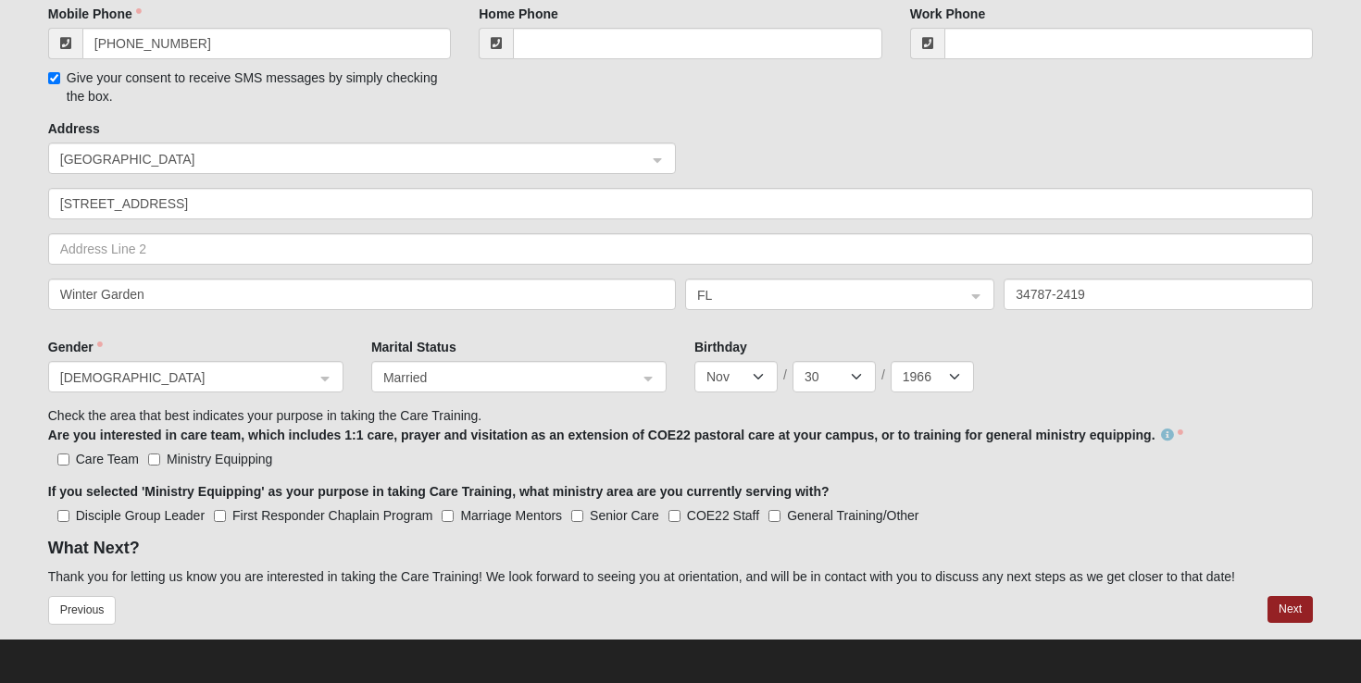
click at [64, 458] on input "Care Team" at bounding box center [63, 460] width 12 height 12
checkbox input "true"
click at [1304, 607] on button "Next" at bounding box center [1290, 609] width 45 height 27
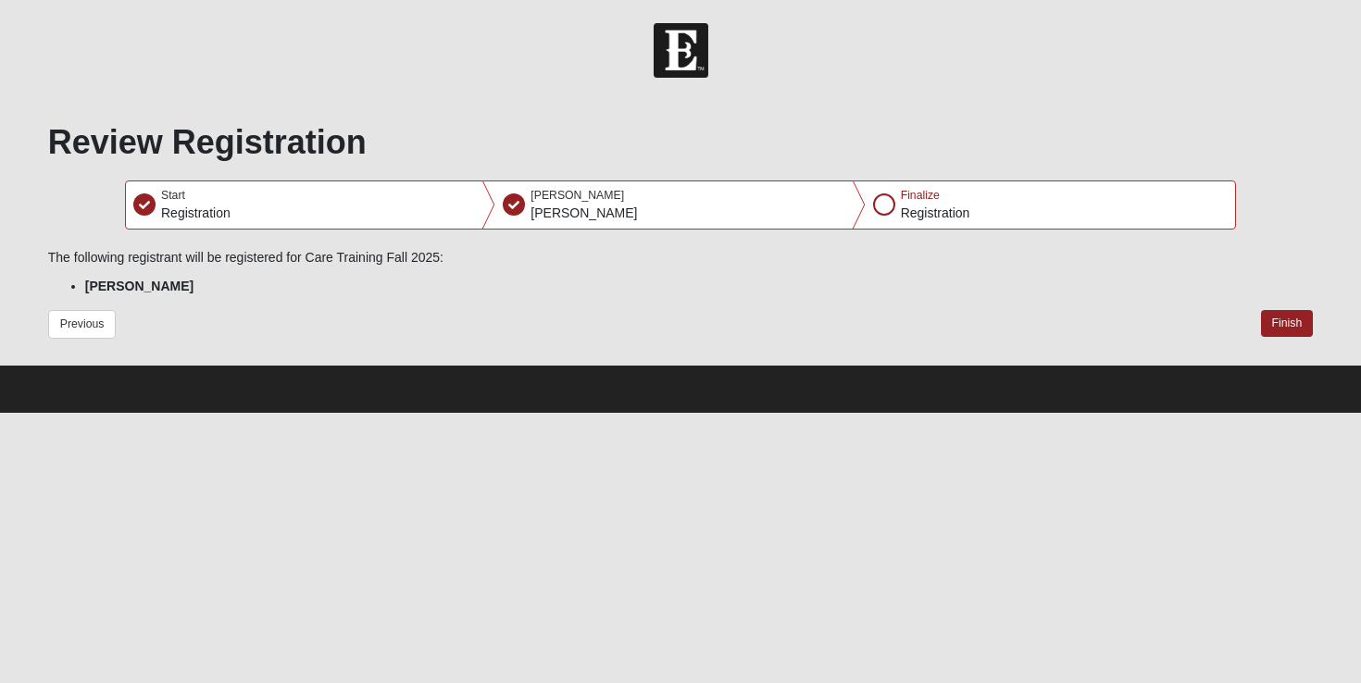
scroll to position [0, 0]
click at [1286, 319] on button "Finish" at bounding box center [1287, 323] width 53 height 27
